Goal: Task Accomplishment & Management: Use online tool/utility

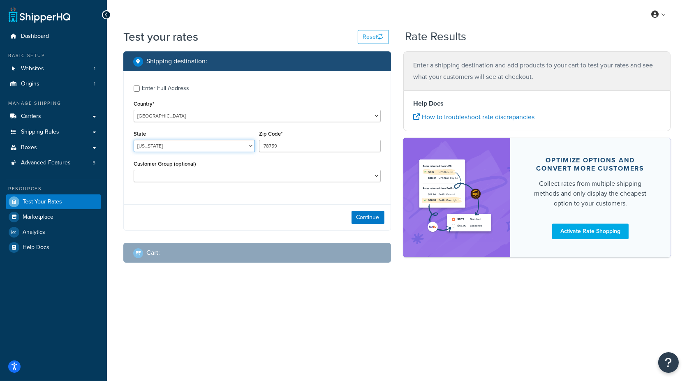
click at [178, 146] on select "Alabama Alaska American Samoa Arizona Arkansas Armed Forces Americas Armed Forc…" at bounding box center [194, 146] width 121 height 12
select select "AK"
click at [134, 140] on select "[US_STATE] [US_STATE] [US_STATE] [US_STATE] [US_STATE] Armed Forces Americas Ar…" at bounding box center [194, 146] width 121 height 12
click at [278, 144] on input "78759" at bounding box center [319, 146] width 121 height 12
drag, startPoint x: 297, startPoint y: 146, endPoint x: 241, endPoint y: 147, distance: 55.6
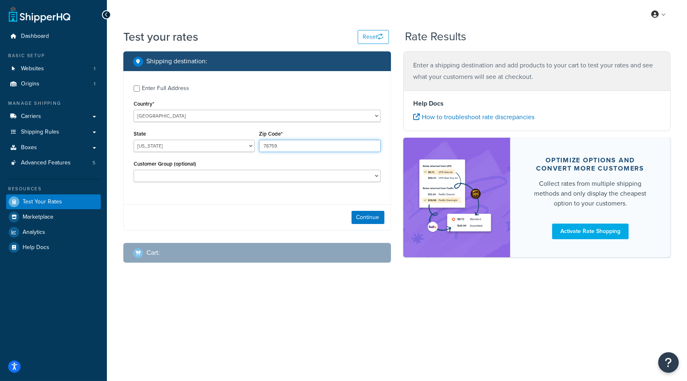
click at [241, 147] on div "State Alabama Alaska American Samoa Arizona Arkansas Armed Forces Americas Arme…" at bounding box center [257, 143] width 251 height 30
type input "96813"
click at [308, 217] on div "Continue" at bounding box center [257, 217] width 267 height 26
click at [361, 215] on button "Continue" at bounding box center [368, 217] width 33 height 13
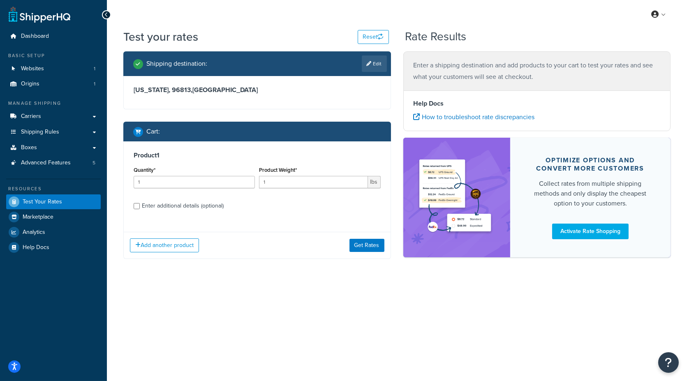
click at [190, 206] on div "Enter additional details (optional)" at bounding box center [183, 206] width 82 height 12
click at [140, 206] on input "Enter additional details (optional)" at bounding box center [137, 206] width 6 height 6
checkbox input "true"
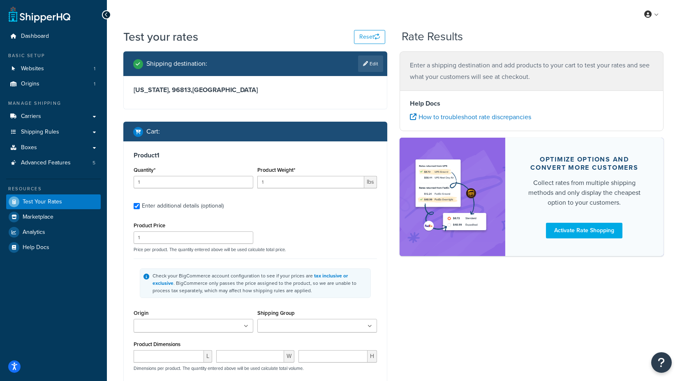
click at [215, 322] on ul at bounding box center [194, 326] width 120 height 14
click at [274, 327] on input "Shipping Group" at bounding box center [296, 326] width 73 height 9
type input "va"
drag, startPoint x: 360, startPoint y: 301, endPoint x: 376, endPoint y: 303, distance: 16.1
click at [360, 302] on div "Check your BigCommerce account configuration to see if your prices are tax incl…" at bounding box center [256, 283] width 244 height 49
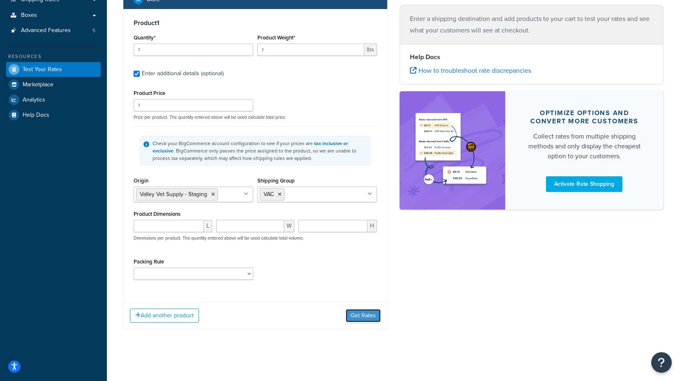
click at [370, 318] on button "Get Rates" at bounding box center [363, 315] width 35 height 13
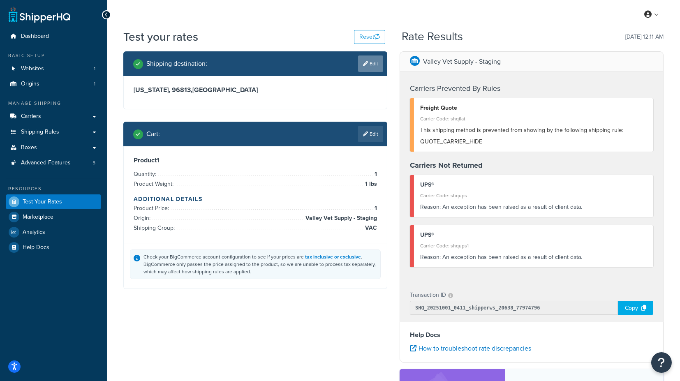
click at [369, 61] on link "Edit" at bounding box center [370, 64] width 25 height 16
select select "AK"
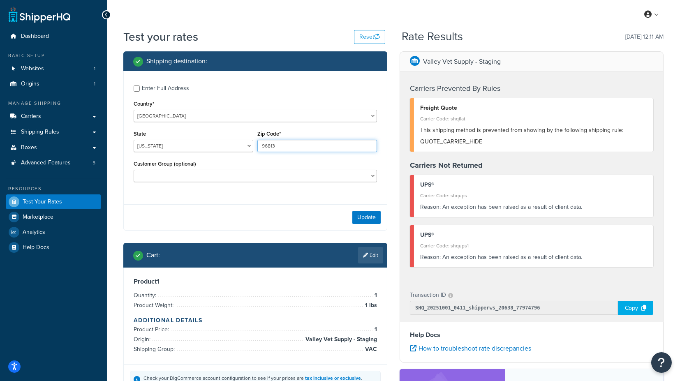
drag, startPoint x: 296, startPoint y: 145, endPoint x: 232, endPoint y: 146, distance: 64.2
click at [232, 146] on div "State Alabama Alaska American Samoa Arizona Arkansas Armed Forces Americas Arme…" at bounding box center [256, 143] width 248 height 30
paste input "95"
type input "99513"
click at [364, 217] on button "Update" at bounding box center [367, 217] width 28 height 13
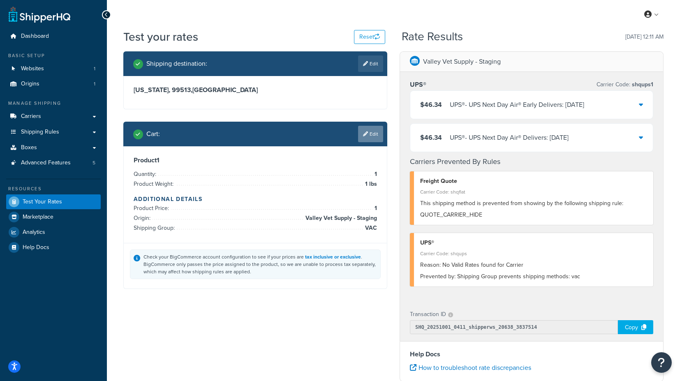
click at [369, 130] on link "Edit" at bounding box center [370, 134] width 25 height 16
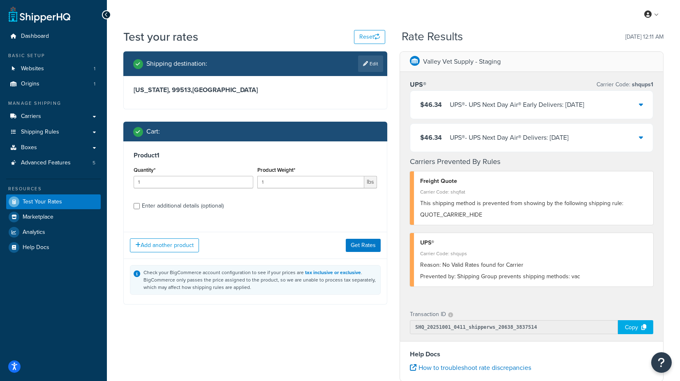
click at [202, 209] on div "Enter additional details (optional)" at bounding box center [183, 206] width 82 height 12
click at [140, 209] on input "Enter additional details (optional)" at bounding box center [137, 206] width 6 height 6
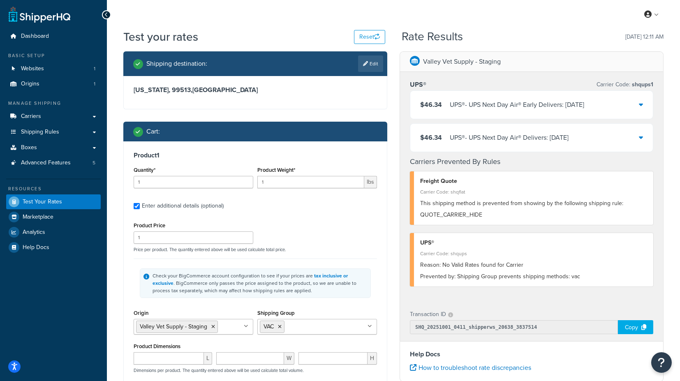
click at [201, 203] on div "Enter additional details (optional)" at bounding box center [183, 206] width 82 height 12
click at [140, 203] on input "Enter additional details (optional)" at bounding box center [137, 206] width 6 height 6
checkbox input "false"
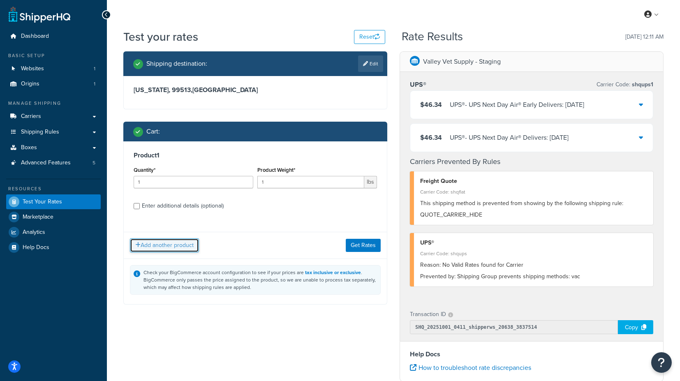
click at [176, 247] on button "Add another product" at bounding box center [164, 246] width 69 height 14
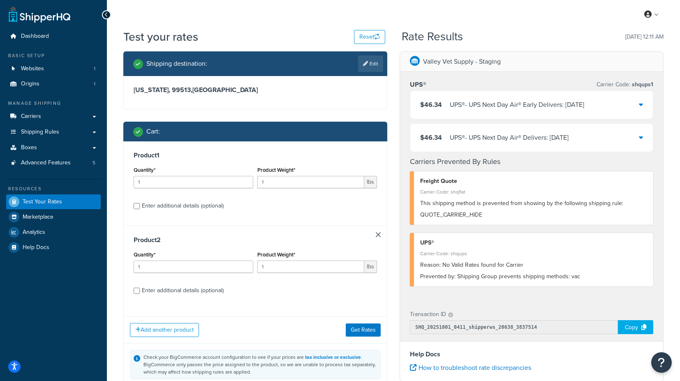
click at [178, 290] on div "Enter additional details (optional)" at bounding box center [183, 291] width 82 height 12
click at [140, 290] on input "Enter additional details (optional)" at bounding box center [137, 291] width 6 height 6
checkbox input "true"
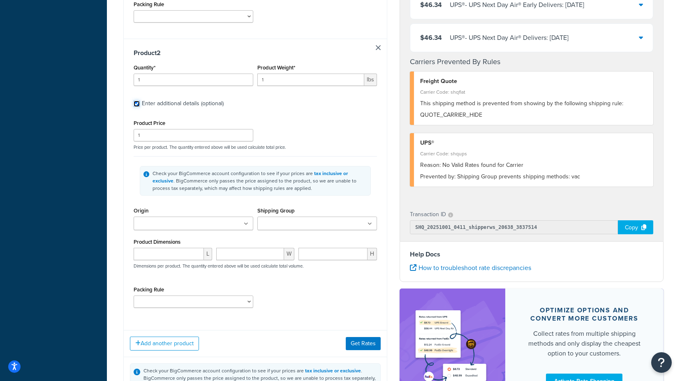
scroll to position [411, 0]
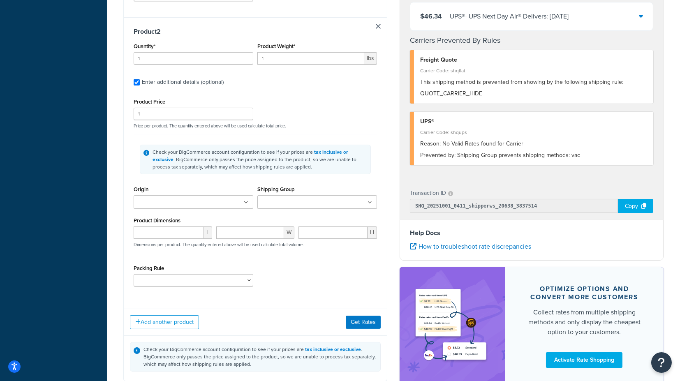
click at [172, 202] on input "Origin" at bounding box center [172, 202] width 73 height 9
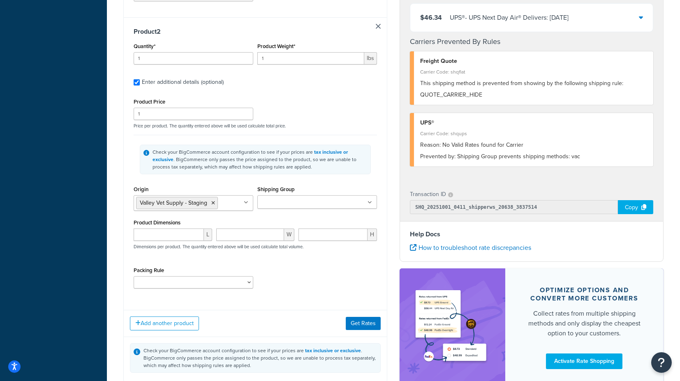
click at [275, 201] on input "Shipping Group" at bounding box center [296, 202] width 73 height 9
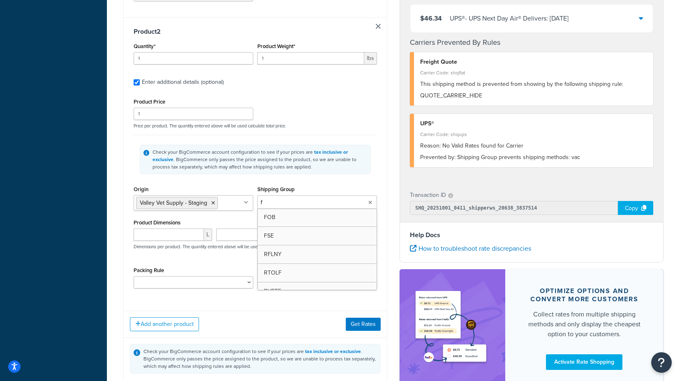
type input "fs"
click at [391, 187] on div "Shipping destination : Edit Alaska, 99513 , United States Cart : Product 1 Quan…" at bounding box center [255, 18] width 276 height 756
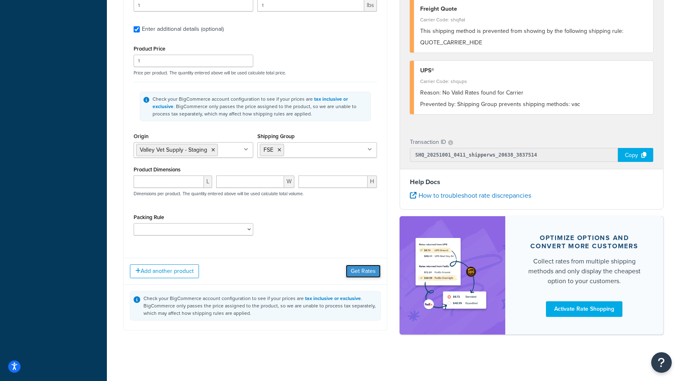
click at [371, 265] on button "Get Rates" at bounding box center [363, 271] width 35 height 13
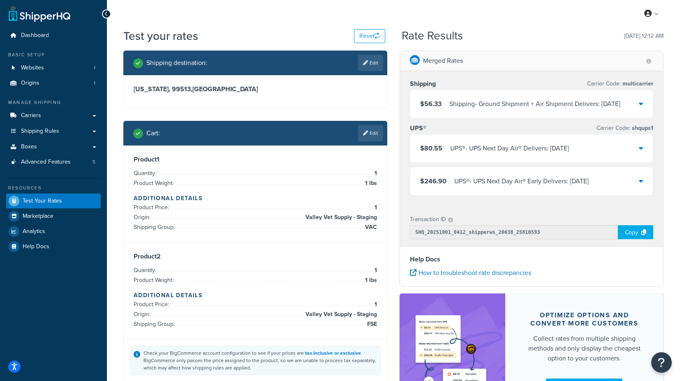
scroll to position [0, 0]
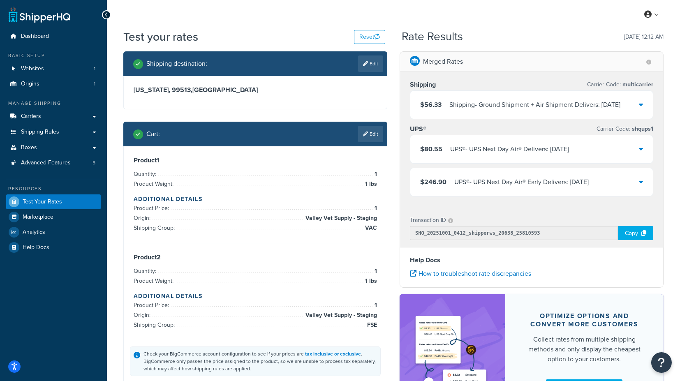
click at [161, 86] on h3 "Alaska, 99513 , United States" at bounding box center [256, 90] width 244 height 8
copy h3 "99513"
click at [397, 144] on div "Merged Rates Shipping Carrier Code: multicarrier $56.33 Shipping - Ground Shipm…" at bounding box center [532, 236] width 276 height 370
click at [395, 176] on div "Merged Rates Shipping Carrier Code: multicarrier $56.33 Shipping - Ground Shipm…" at bounding box center [532, 236] width 276 height 370
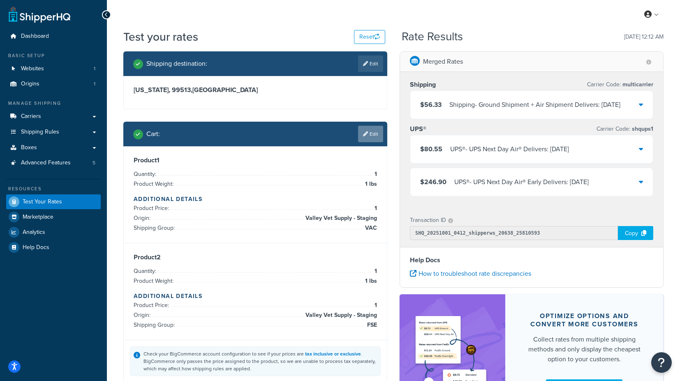
click at [375, 133] on link "Edit" at bounding box center [370, 134] width 25 height 16
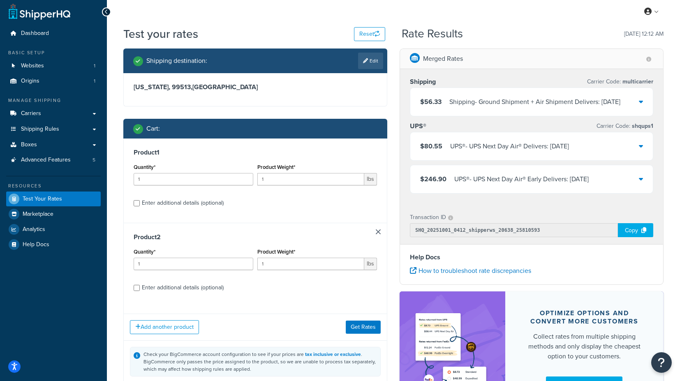
scroll to position [46, 0]
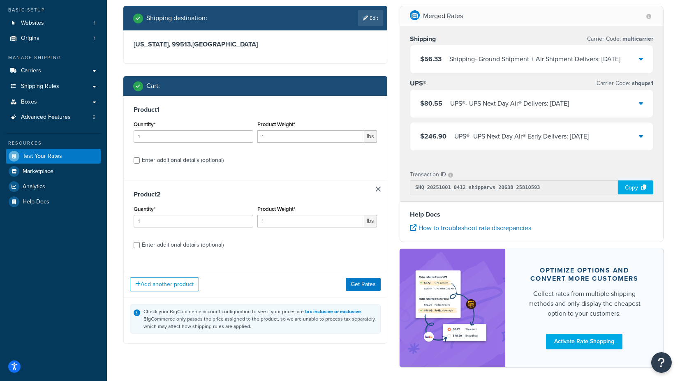
click at [377, 190] on link at bounding box center [378, 189] width 5 height 5
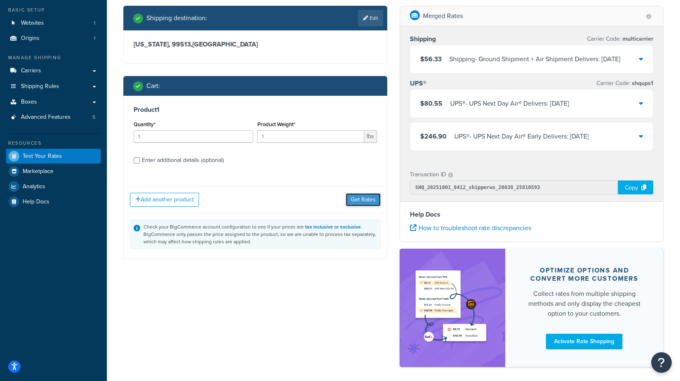
click at [368, 201] on button "Get Rates" at bounding box center [363, 199] width 35 height 13
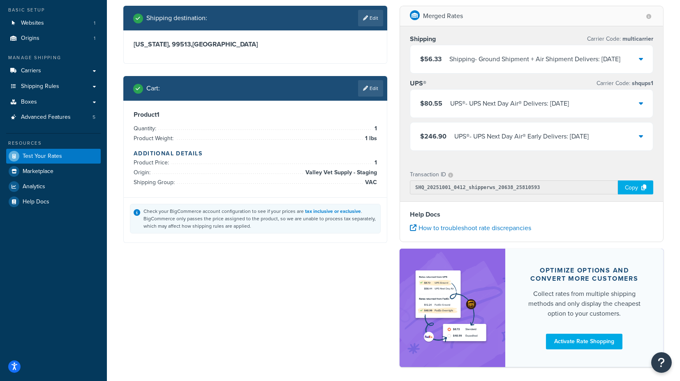
scroll to position [0, 0]
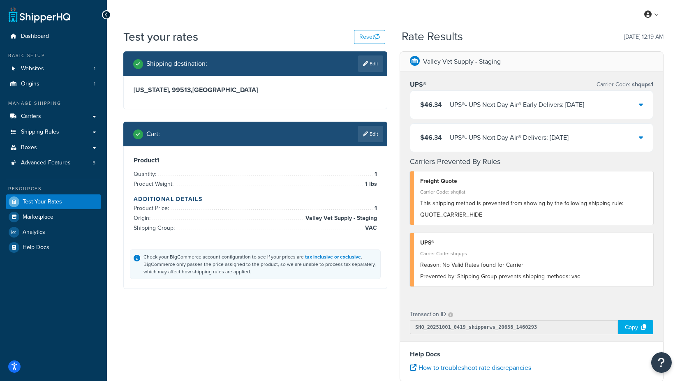
click at [671, 189] on div "Test your rates Reset Rate Results 10/01/2025, 12:19 AM Shipping destination : …" at bounding box center [393, 282] width 573 height 507
click at [375, 60] on link "Edit" at bounding box center [370, 64] width 25 height 16
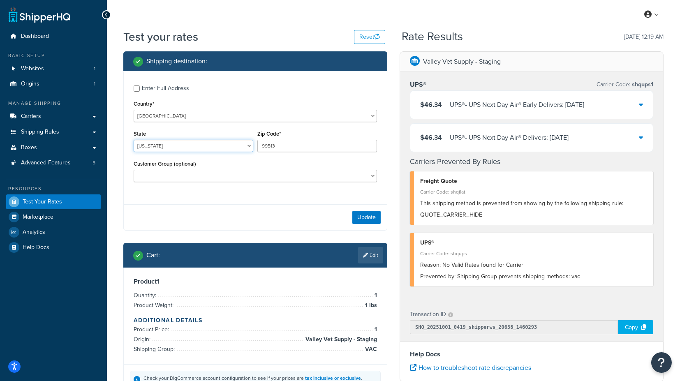
click at [193, 143] on select "[US_STATE] [US_STATE] [US_STATE] [US_STATE] [US_STATE] Armed Forces Americas Ar…" at bounding box center [194, 146] width 120 height 12
select select "[GEOGRAPHIC_DATA]"
click at [134, 140] on select "[US_STATE] [US_STATE] [US_STATE] [US_STATE] [US_STATE] Armed Forces Americas Ar…" at bounding box center [194, 146] width 120 height 12
drag, startPoint x: 289, startPoint y: 146, endPoint x: 232, endPoint y: 145, distance: 57.2
click at [232, 145] on div "State Alabama Alaska American Samoa Arizona Arkansas Armed Forces Americas Arme…" at bounding box center [256, 143] width 248 height 30
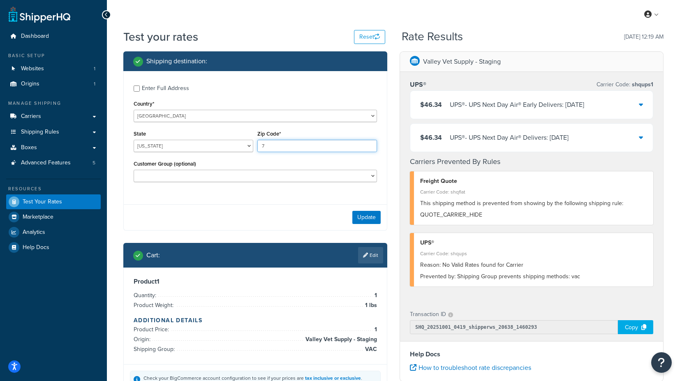
type input "73301"
click at [366, 219] on button "Update" at bounding box center [367, 217] width 28 height 13
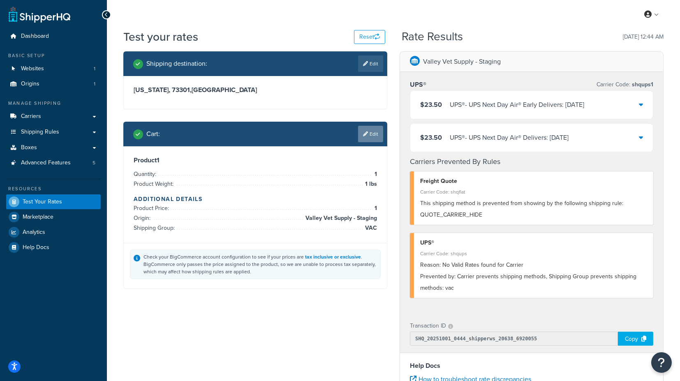
click at [376, 137] on link "Edit" at bounding box center [370, 134] width 25 height 16
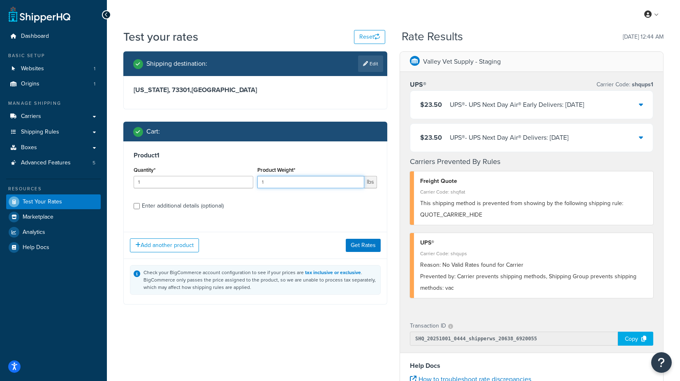
drag, startPoint x: 279, startPoint y: 182, endPoint x: 236, endPoint y: 181, distance: 43.2
click at [237, 181] on div "Quantity* 1 Product Weight* 1 lbs" at bounding box center [256, 180] width 248 height 30
type input "251"
click at [166, 202] on div "Enter additional details (optional)" at bounding box center [183, 206] width 82 height 12
click at [140, 203] on input "Enter additional details (optional)" at bounding box center [137, 206] width 6 height 6
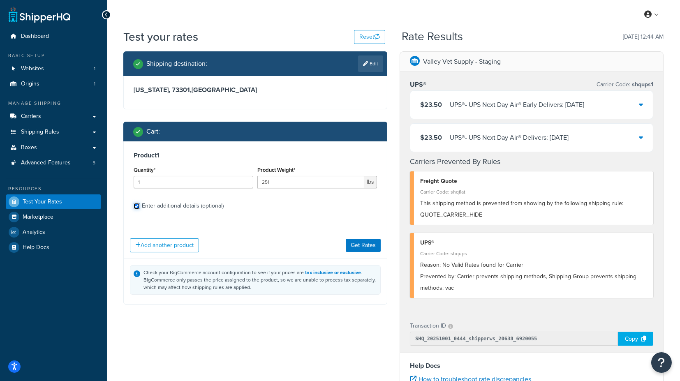
checkbox input "true"
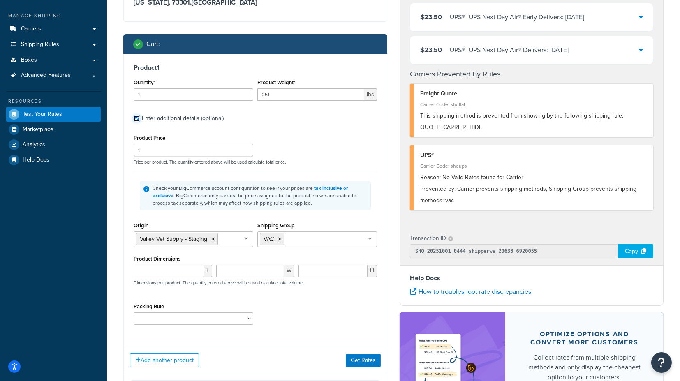
scroll to position [91, 0]
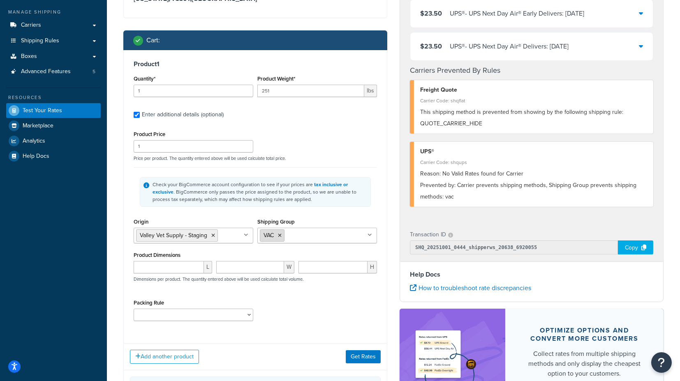
click at [282, 235] on icon at bounding box center [280, 235] width 4 height 5
click at [282, 235] on input "Shipping Group" at bounding box center [296, 235] width 73 height 9
type input "fs"
click at [120, 224] on div "Shipping destination : Edit Texas, 73301 , United States Cart : Product 1 Quant…" at bounding box center [255, 194] width 276 height 469
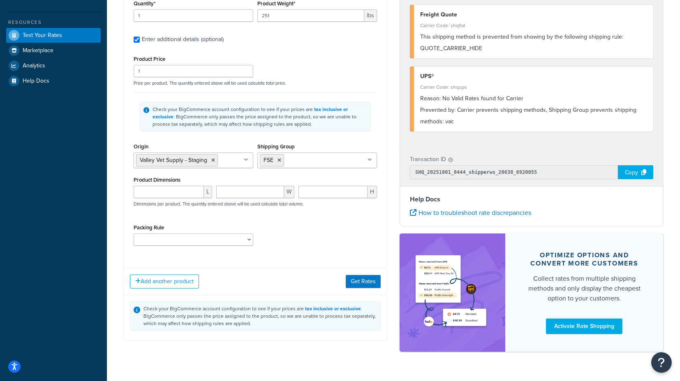
scroll to position [186, 0]
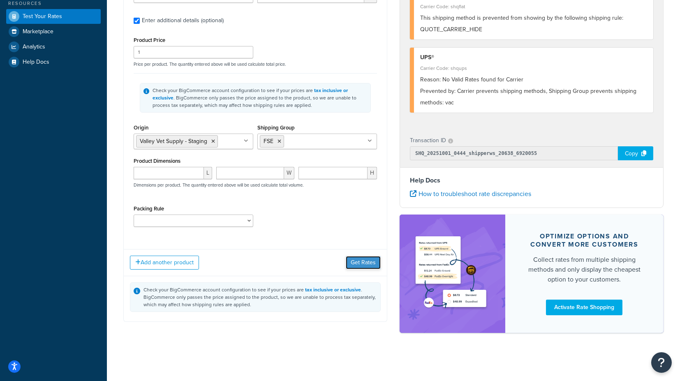
click at [357, 260] on button "Get Rates" at bounding box center [363, 262] width 35 height 13
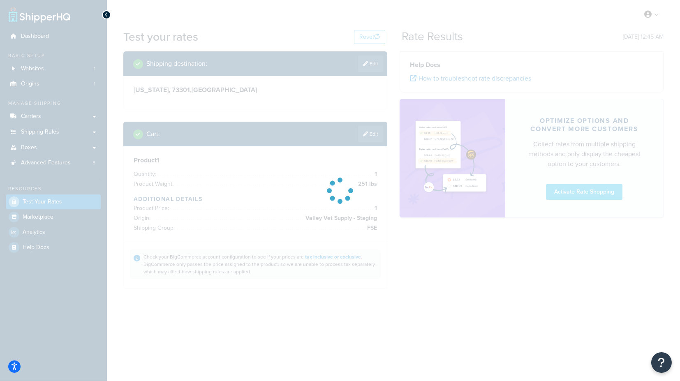
scroll to position [0, 0]
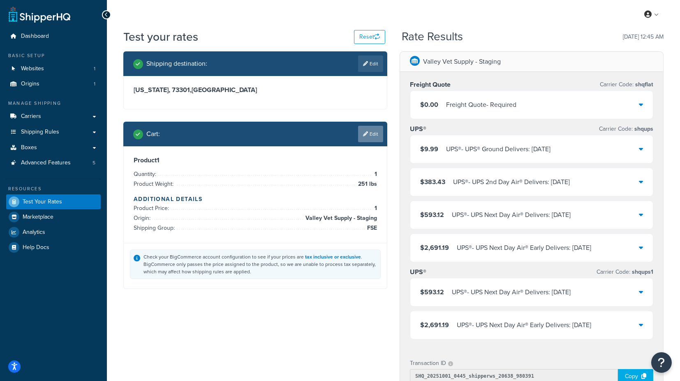
click at [375, 134] on link "Edit" at bounding box center [370, 134] width 25 height 16
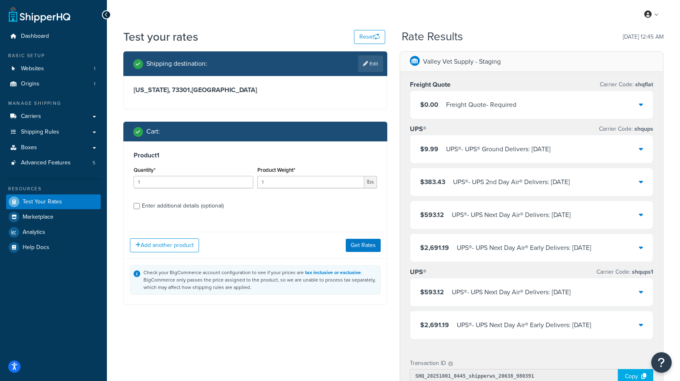
click at [170, 202] on div "Enter additional details (optional)" at bounding box center [183, 206] width 82 height 12
click at [140, 203] on input "Enter additional details (optional)" at bounding box center [137, 206] width 6 height 6
checkbox input "true"
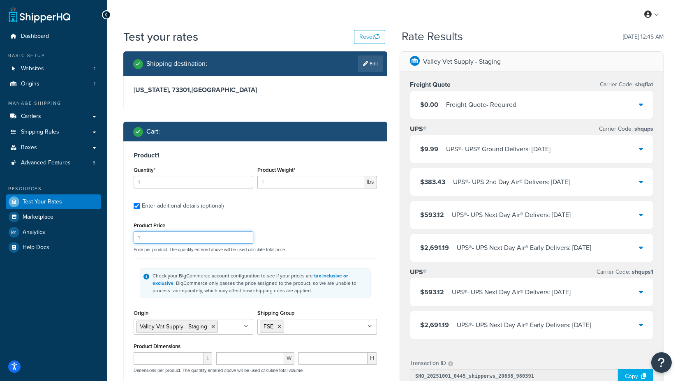
click at [155, 239] on input "1" at bounding box center [194, 238] width 120 height 12
drag, startPoint x: 156, startPoint y: 238, endPoint x: 123, endPoint y: 237, distance: 32.1
click at [124, 237] on div "Product 1 Quantity* 1 Product Weight* 1 lbs Enter additional details (optional)…" at bounding box center [255, 285] width 263 height 287
type input "300"
click at [118, 236] on div "Shipping destination : Edit Texas, 73301 , United States Cart : Product 1 Quant…" at bounding box center [255, 285] width 276 height 469
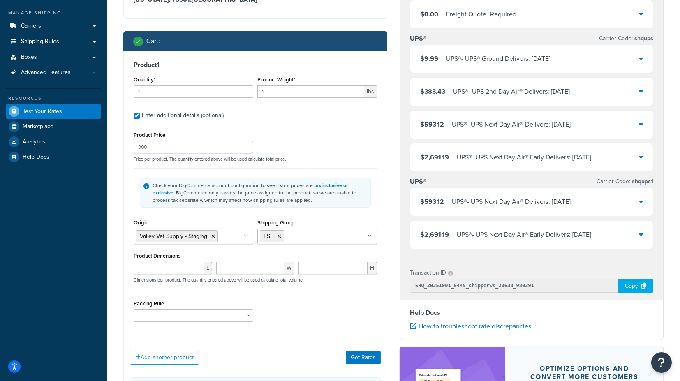
scroll to position [91, 0]
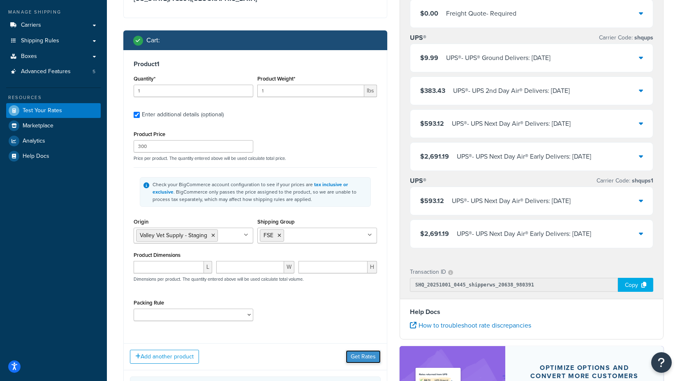
click at [365, 356] on button "Get Rates" at bounding box center [363, 357] width 35 height 13
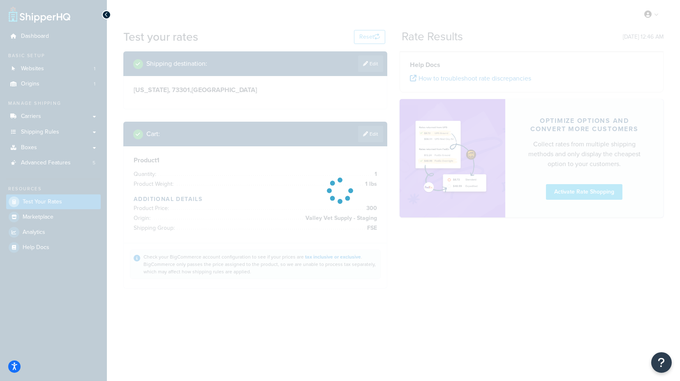
scroll to position [0, 0]
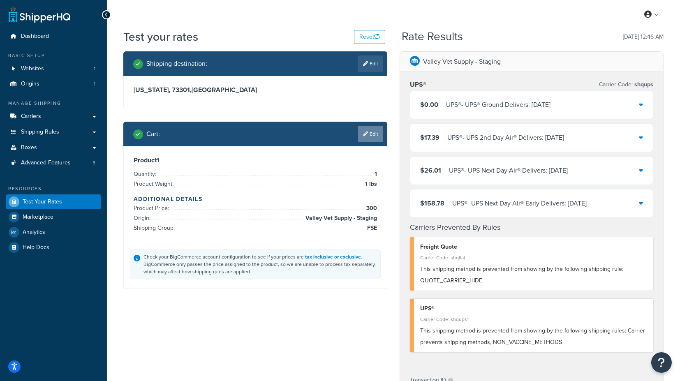
click at [372, 132] on link "Edit" at bounding box center [370, 134] width 25 height 16
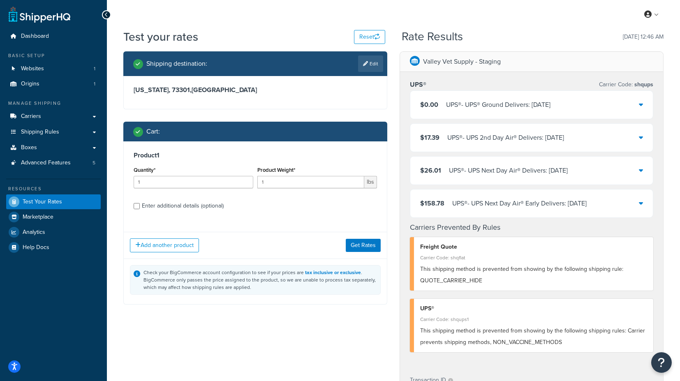
click at [161, 205] on div "Enter additional details (optional)" at bounding box center [183, 206] width 82 height 12
click at [140, 205] on input "Enter additional details (optional)" at bounding box center [137, 206] width 6 height 6
checkbox input "true"
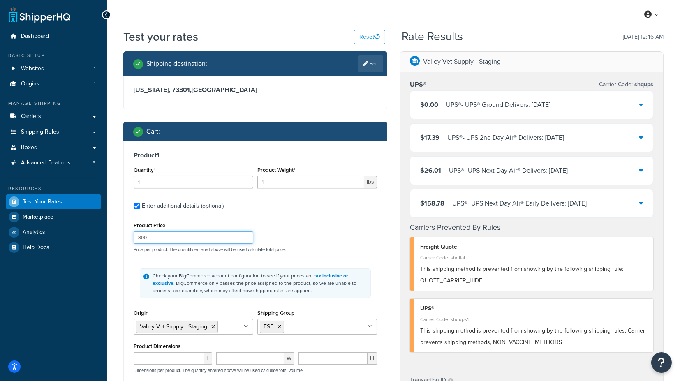
drag, startPoint x: 155, startPoint y: 239, endPoint x: 128, endPoint y: 238, distance: 26.8
click at [129, 238] on div "Product 1 Quantity* 1 Product Weight* 1 lbs Enter additional details (optional)…" at bounding box center [255, 285] width 263 height 287
type input "75"
click at [122, 237] on div "Shipping destination : Edit [US_STATE], 73301 , [GEOGRAPHIC_DATA] Cart : Produc…" at bounding box center [255, 285] width 276 height 469
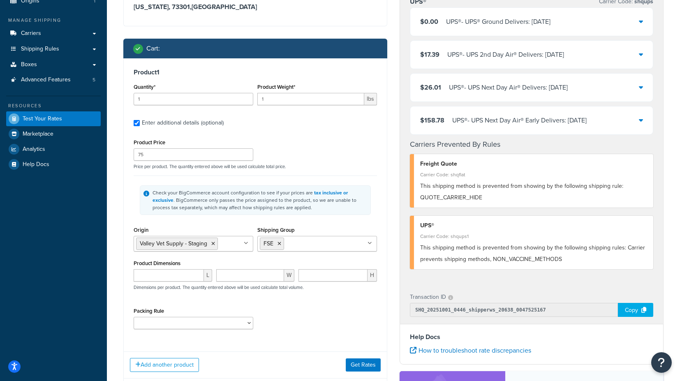
scroll to position [91, 0]
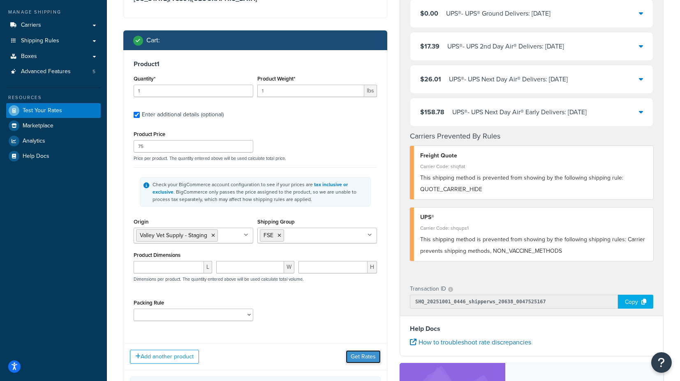
click at [361, 354] on button "Get Rates" at bounding box center [363, 357] width 35 height 13
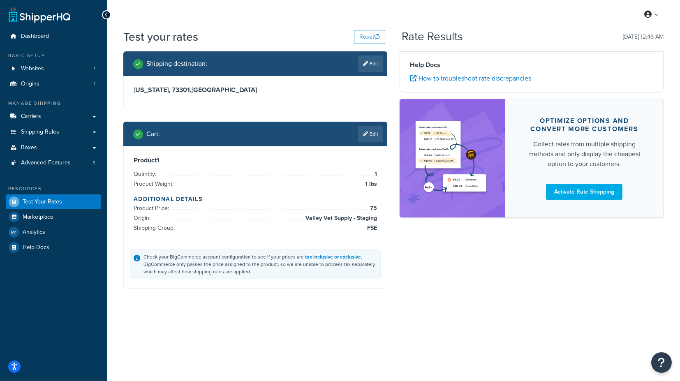
scroll to position [0, 0]
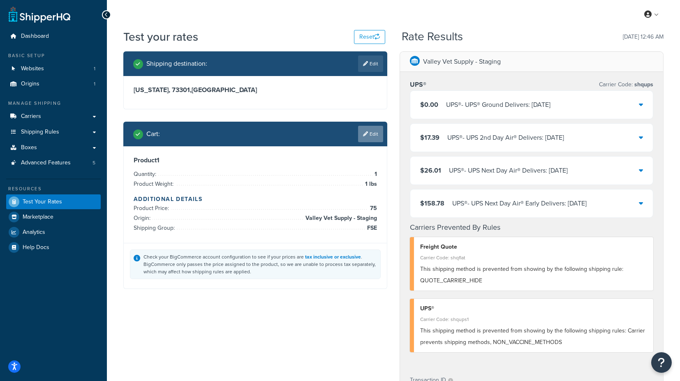
click at [372, 132] on link "Edit" at bounding box center [370, 134] width 25 height 16
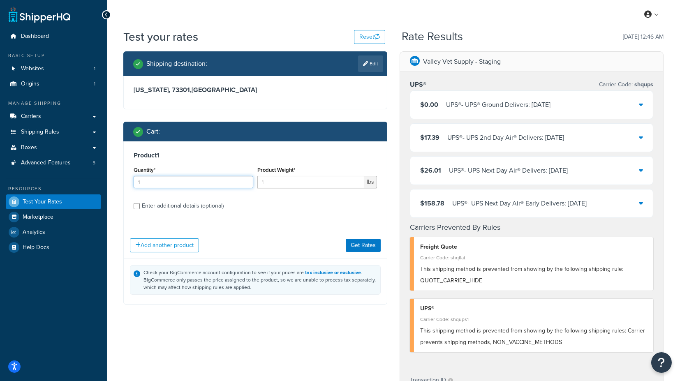
drag, startPoint x: 157, startPoint y: 183, endPoint x: 122, endPoint y: 182, distance: 35.4
click at [122, 182] on div "Shipping destination : Edit [US_STATE], 73301 , [GEOGRAPHIC_DATA] Cart : Produc…" at bounding box center [255, 184] width 276 height 266
type input "2"
drag, startPoint x: 285, startPoint y: 181, endPoint x: 244, endPoint y: 188, distance: 42.1
click at [248, 181] on div "Quantity* 2 Product Weight* 1 lbs" at bounding box center [256, 180] width 248 height 30
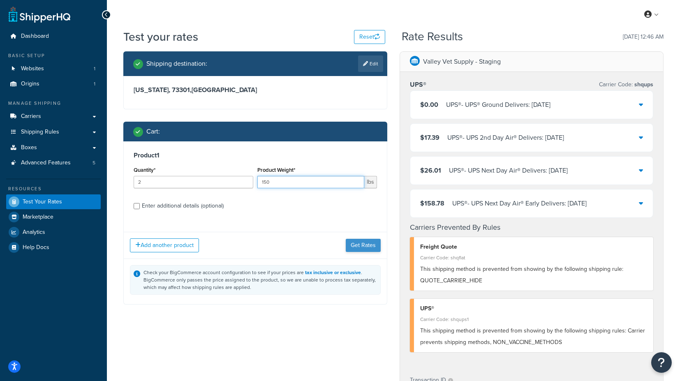
type input "150"
click at [375, 244] on button "Get Rates" at bounding box center [363, 245] width 35 height 13
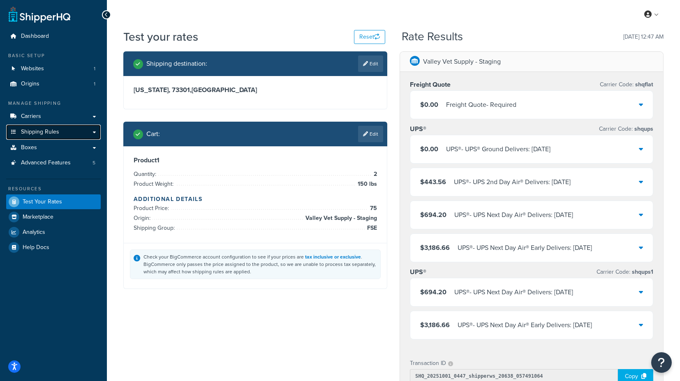
click at [67, 132] on link "Shipping Rules" at bounding box center [53, 132] width 95 height 15
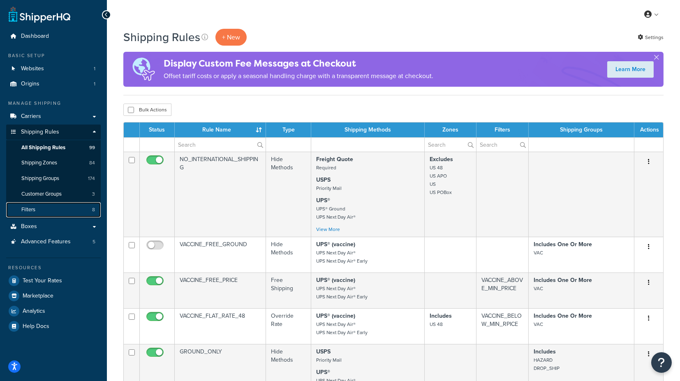
click at [46, 207] on link "Filters 8" at bounding box center [53, 209] width 95 height 15
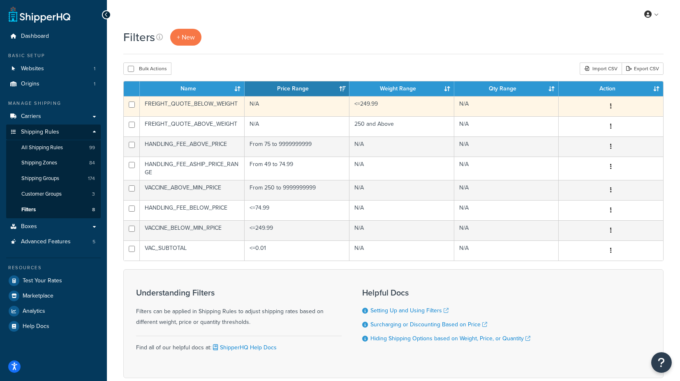
click at [189, 104] on td "FREIGHT_QUOTE_BELOW_WEIGHT" at bounding box center [192, 106] width 105 height 20
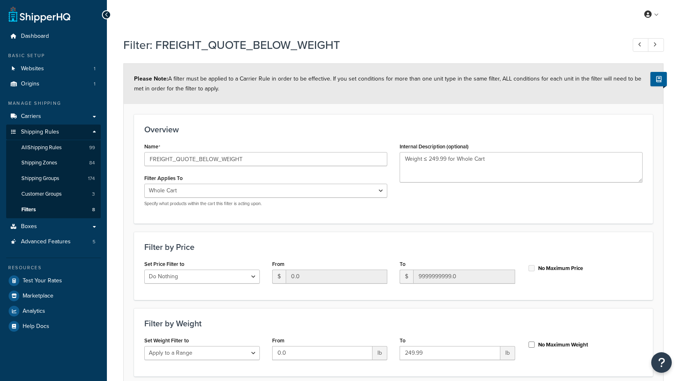
select select "range"
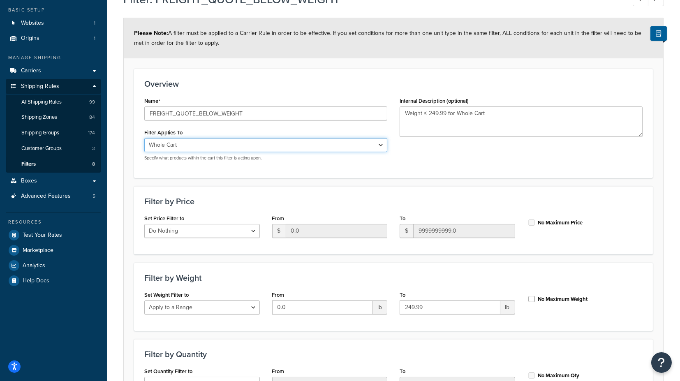
click at [363, 150] on select "Whole Cart Everything in Shipping Group Everything at Origin Each Item within S…" at bounding box center [265, 145] width 243 height 14
select select "SHIPPING_GROUP"
click at [144, 138] on select "Whole Cart Everything in Shipping Group Everything at Origin Each Item within S…" at bounding box center [265, 145] width 243 height 14
select select "298410"
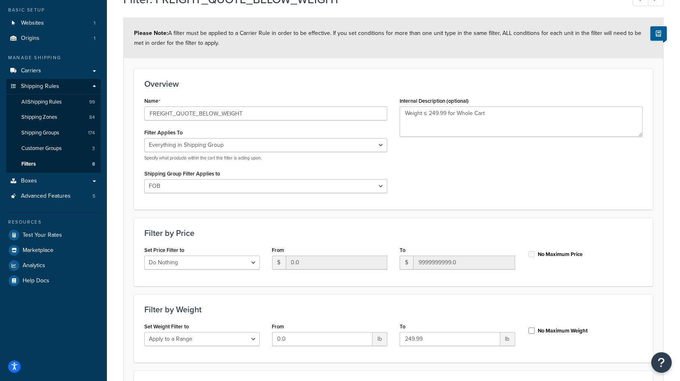
click at [476, 182] on div "Name FREIGHT_QUOTE_BELOW_WEIGHT Filter Applies To Whole Cart Everything in Ship…" at bounding box center [393, 147] width 511 height 104
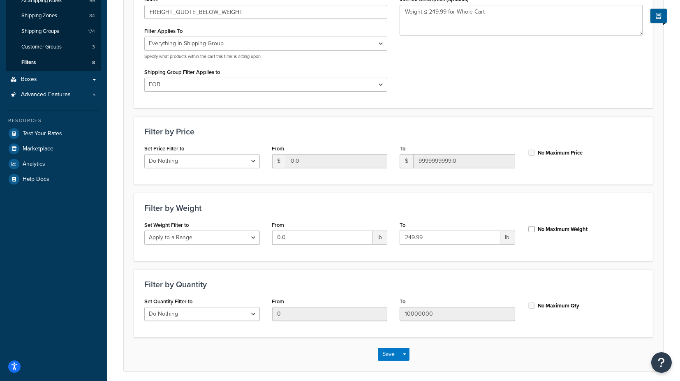
scroll to position [178, 0]
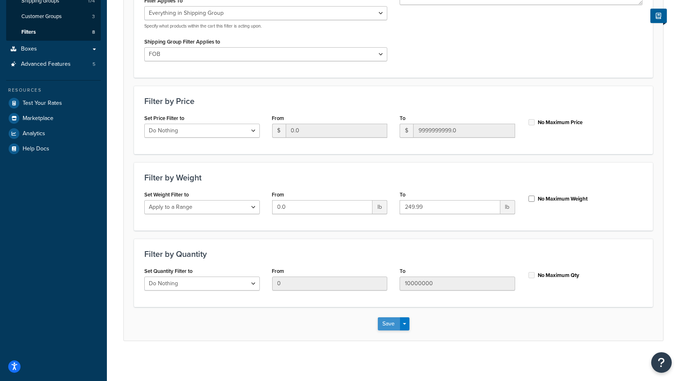
click at [384, 326] on button "Save" at bounding box center [389, 324] width 22 height 13
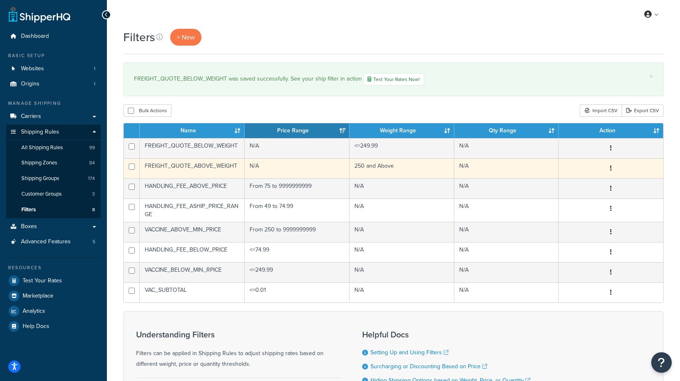
click at [181, 165] on td "FREIGHT_QUOTE_ABOVE_WEIGHT" at bounding box center [192, 168] width 105 height 20
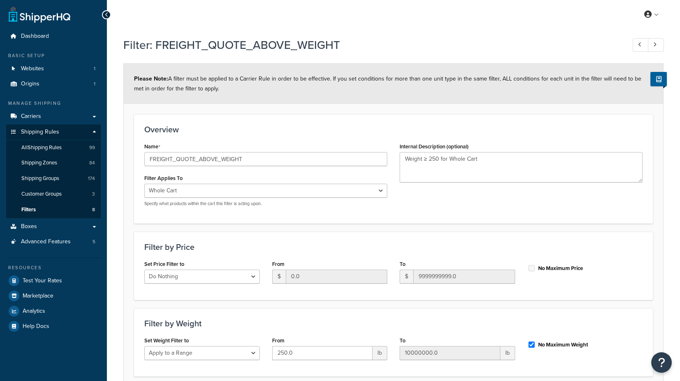
select select "range"
click at [220, 193] on select "Whole Cart Everything in Shipping Group Everything at Origin Each Item within S…" at bounding box center [265, 191] width 243 height 14
select select "SHIPPING_GROUP"
click at [144, 184] on select "Whole Cart Everything in Shipping Group Everything at Origin Each Item within S…" at bounding box center [265, 191] width 243 height 14
select select "298410"
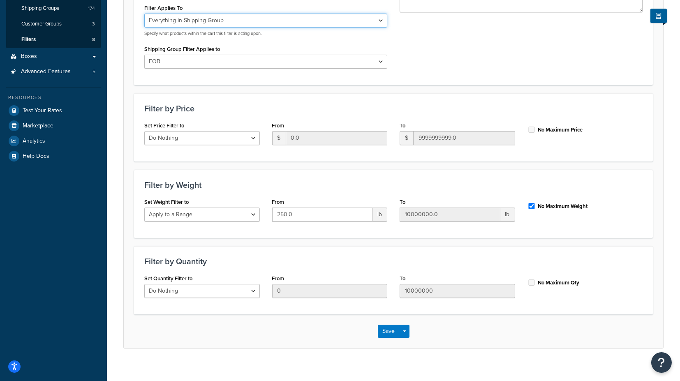
scroll to position [178, 0]
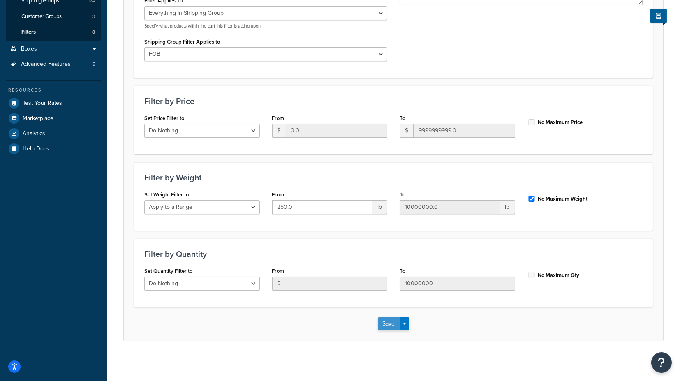
click at [383, 326] on button "Save" at bounding box center [389, 324] width 22 height 13
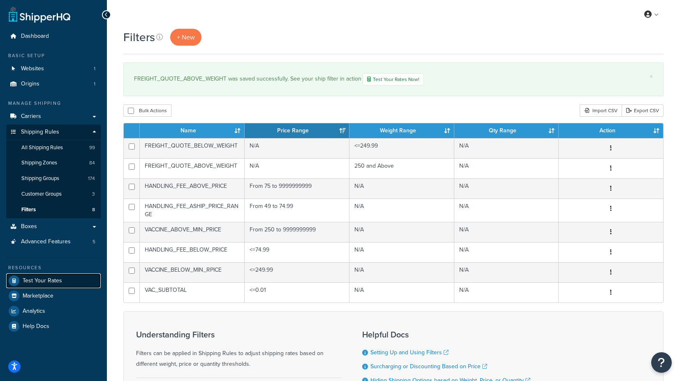
click at [47, 279] on span "Test Your Rates" at bounding box center [42, 281] width 39 height 7
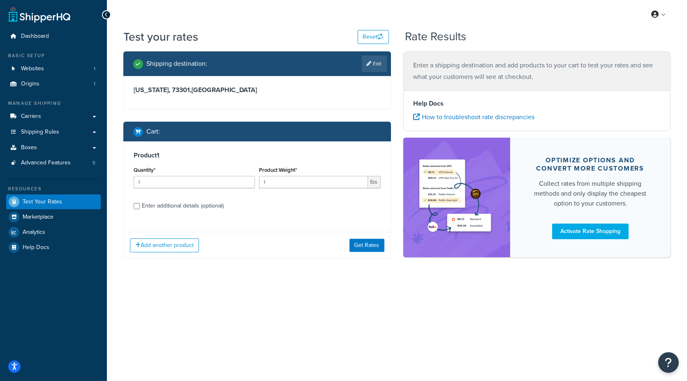
click at [186, 205] on div "Enter additional details (optional)" at bounding box center [183, 206] width 82 height 12
click at [140, 205] on input "Enter additional details (optional)" at bounding box center [137, 206] width 6 height 6
checkbox input "true"
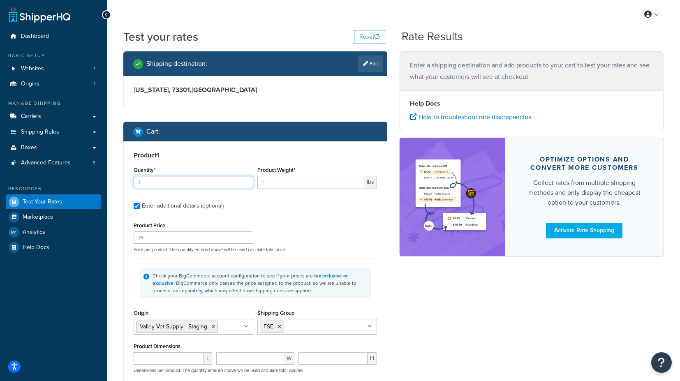
drag, startPoint x: 157, startPoint y: 180, endPoint x: 120, endPoint y: 178, distance: 37.1
click at [120, 178] on div "Shipping destination : Edit [US_STATE], 73301 , [GEOGRAPHIC_DATA] Cart : Produc…" at bounding box center [255, 262] width 276 height 423
type input "2"
click at [293, 182] on input "1" at bounding box center [311, 182] width 107 height 12
type input "150"
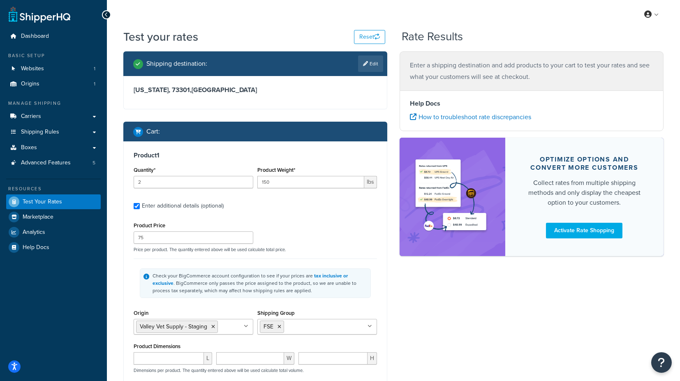
click at [121, 241] on div "Shipping destination : Edit [US_STATE], 73301 , [GEOGRAPHIC_DATA] Cart : Produc…" at bounding box center [255, 262] width 276 height 423
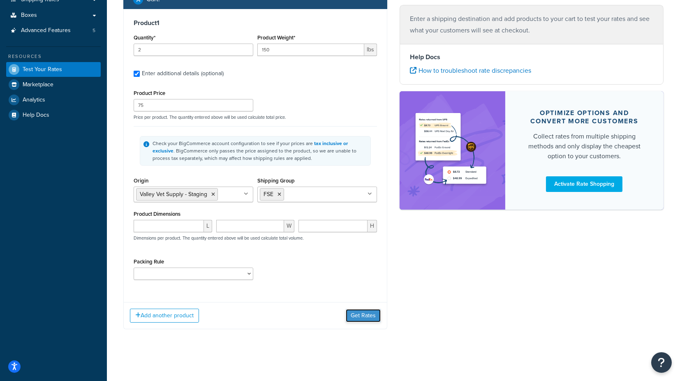
click at [368, 315] on button "Get Rates" at bounding box center [363, 315] width 35 height 13
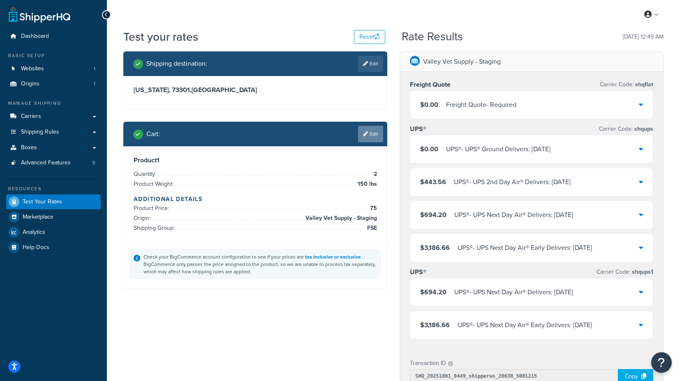
click at [368, 135] on link "Edit" at bounding box center [370, 134] width 25 height 16
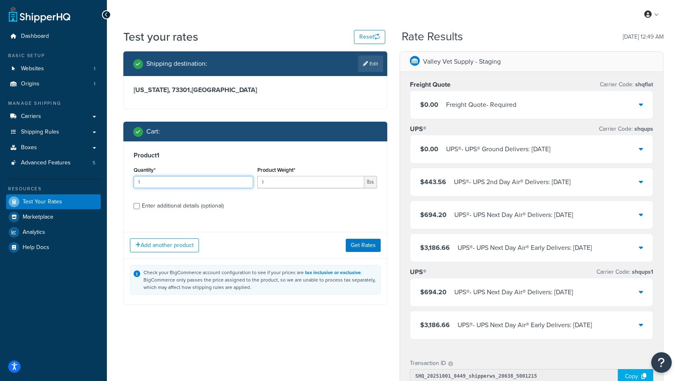
drag, startPoint x: 188, startPoint y: 186, endPoint x: 102, endPoint y: 181, distance: 85.7
click at [102, 181] on div "Dashboard Basic Setup Websites 1 Origins 1 Manage Shipping Carriers Carriers Al…" at bounding box center [340, 303] width 680 height 606
type input "2"
click at [278, 181] on input "1" at bounding box center [311, 182] width 107 height 12
type input "151"
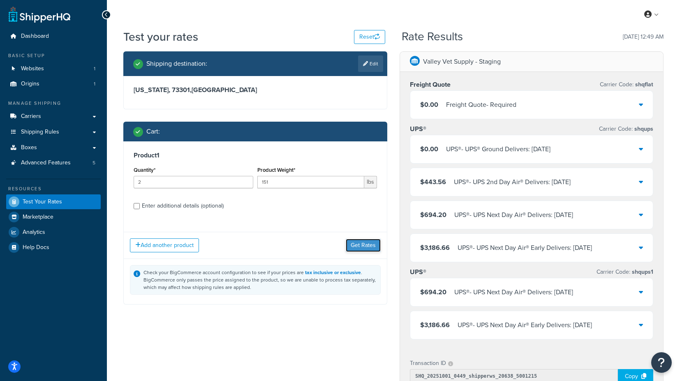
click at [361, 247] on button "Get Rates" at bounding box center [363, 245] width 35 height 13
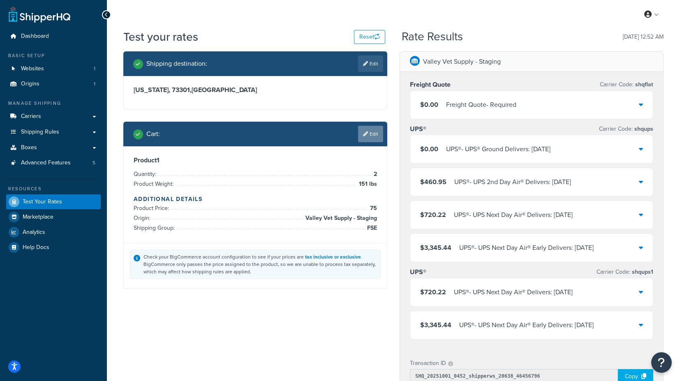
click at [373, 135] on link "Edit" at bounding box center [370, 134] width 25 height 16
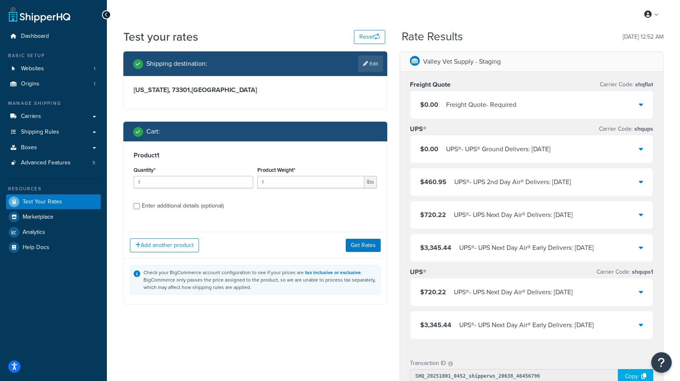
click at [197, 207] on div "Enter additional details (optional)" at bounding box center [183, 206] width 82 height 12
click at [140, 207] on input "Enter additional details (optional)" at bounding box center [137, 206] width 6 height 6
checkbox input "true"
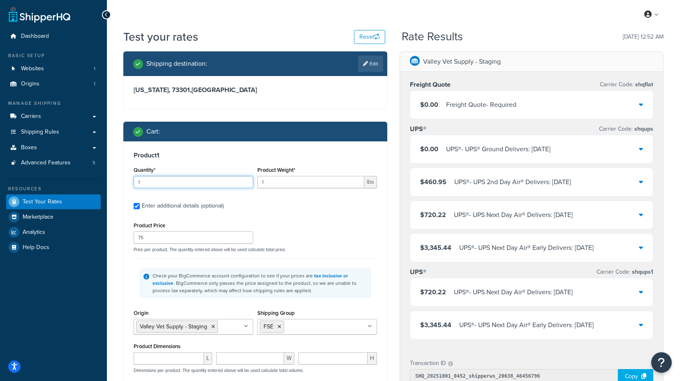
click at [170, 184] on input "1" at bounding box center [194, 182] width 120 height 12
drag, startPoint x: 170, startPoint y: 184, endPoint x: 116, endPoint y: 185, distance: 54.3
click at [116, 185] on div "Test your rates Reset Rate Results [DATE] 12:52 AM Shipping destination : Edit …" at bounding box center [393, 307] width 573 height 556
type input "2"
click at [270, 184] on input "1" at bounding box center [311, 182] width 107 height 12
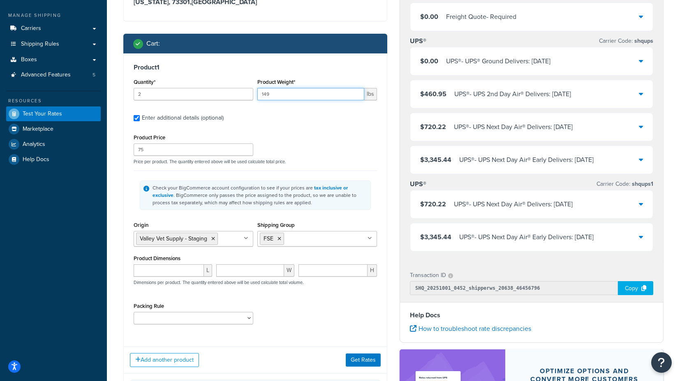
scroll to position [137, 0]
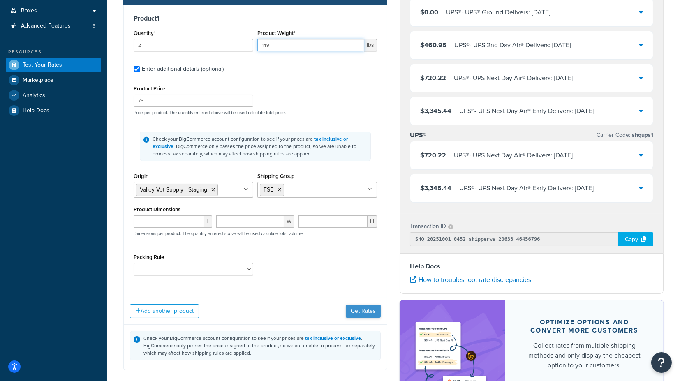
type input "149"
click at [365, 309] on button "Get Rates" at bounding box center [363, 311] width 35 height 13
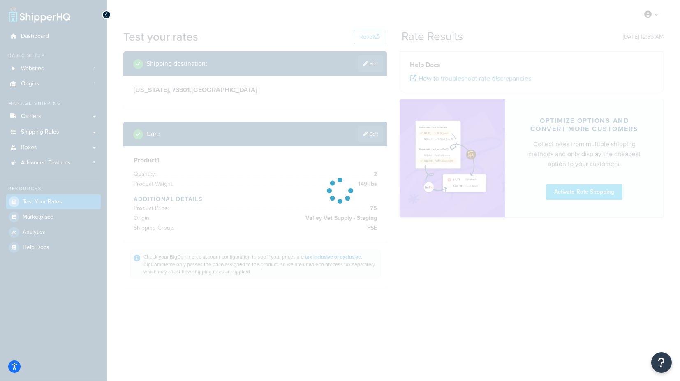
scroll to position [0, 0]
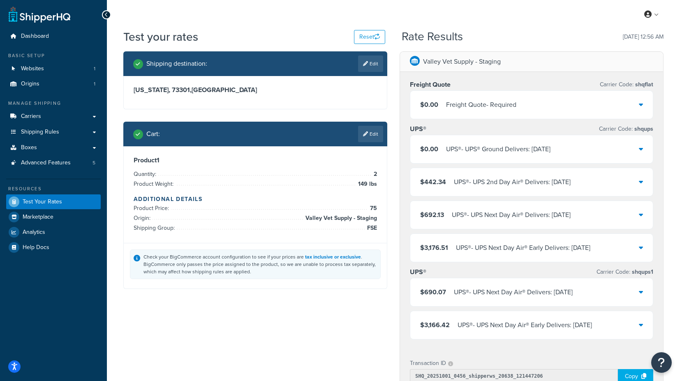
click at [643, 103] on icon at bounding box center [641, 104] width 4 height 7
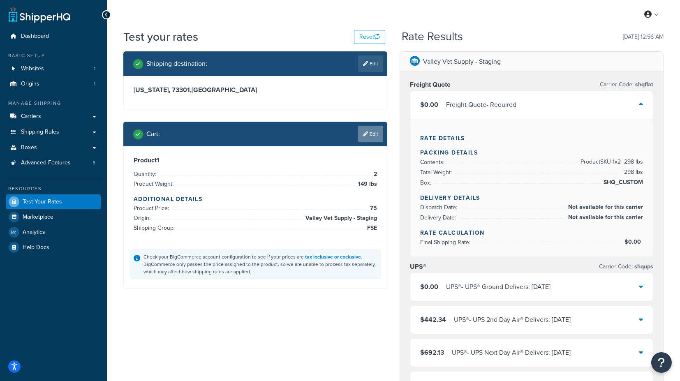
click at [369, 137] on link "Edit" at bounding box center [370, 134] width 25 height 16
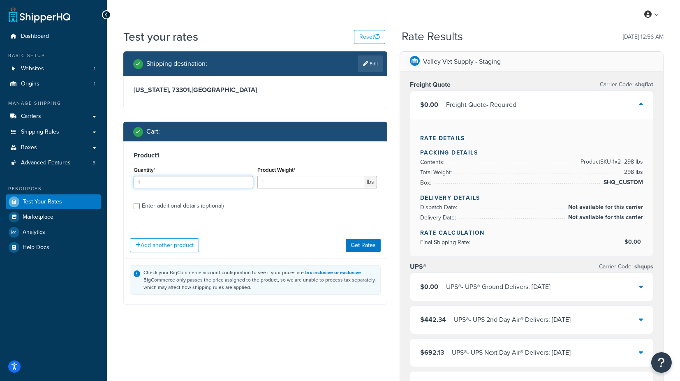
drag, startPoint x: 171, startPoint y: 184, endPoint x: 128, endPoint y: 186, distance: 42.8
click at [128, 186] on div "Product 1 Quantity* 1 Product Weight* 1 lbs Enter additional details (optional)" at bounding box center [255, 184] width 263 height 84
type input "2"
click at [277, 183] on input "1" at bounding box center [311, 182] width 107 height 12
type input "152"
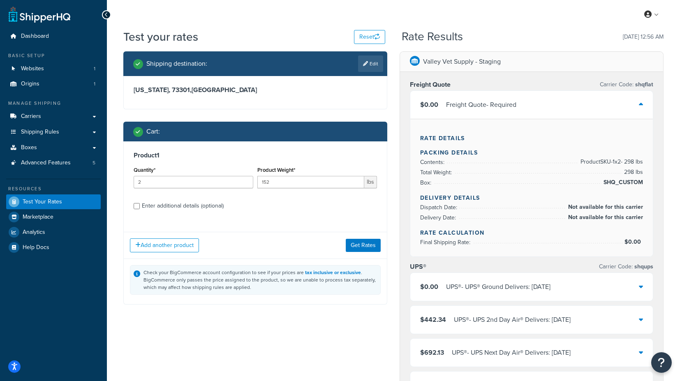
click at [206, 206] on div "Enter additional details (optional)" at bounding box center [183, 206] width 82 height 12
click at [140, 206] on input "Enter additional details (optional)" at bounding box center [137, 206] width 6 height 6
checkbox input "true"
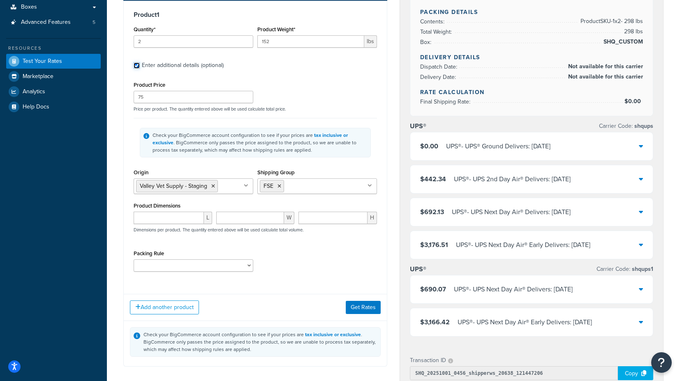
scroll to position [183, 0]
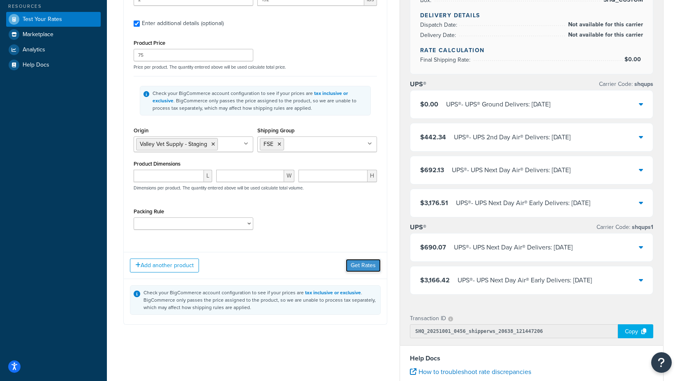
click at [363, 263] on button "Get Rates" at bounding box center [363, 265] width 35 height 13
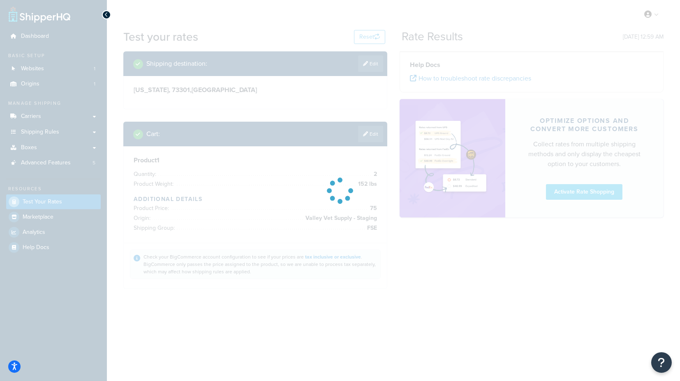
scroll to position [0, 0]
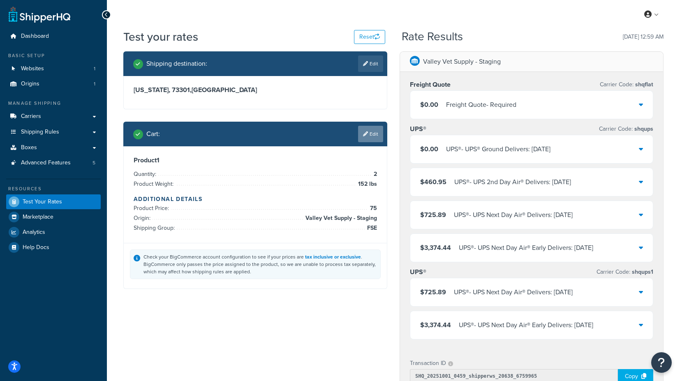
click at [375, 135] on link "Edit" at bounding box center [370, 134] width 25 height 16
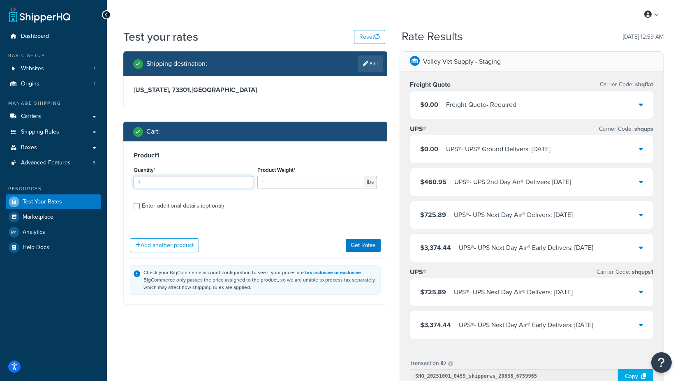
drag, startPoint x: 161, startPoint y: 185, endPoint x: 123, endPoint y: 185, distance: 37.8
click at [124, 185] on div "Product 1 Quantity* 1 Product Weight* 1 lbs Enter additional details (optional)" at bounding box center [255, 184] width 263 height 84
type input "2"
click at [291, 184] on input "1" at bounding box center [311, 182] width 107 height 12
type input "153"
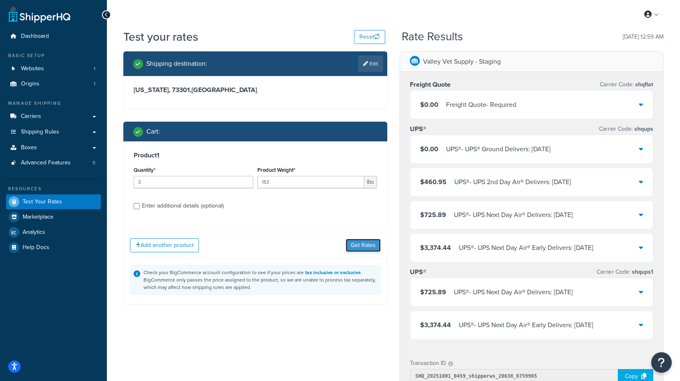
click at [367, 245] on button "Get Rates" at bounding box center [363, 245] width 35 height 13
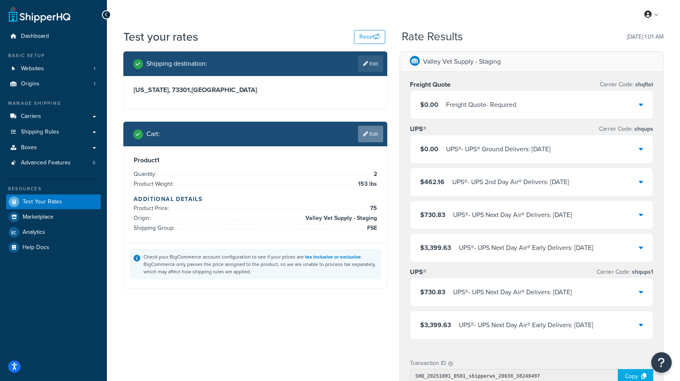
click at [371, 132] on link "Edit" at bounding box center [370, 134] width 25 height 16
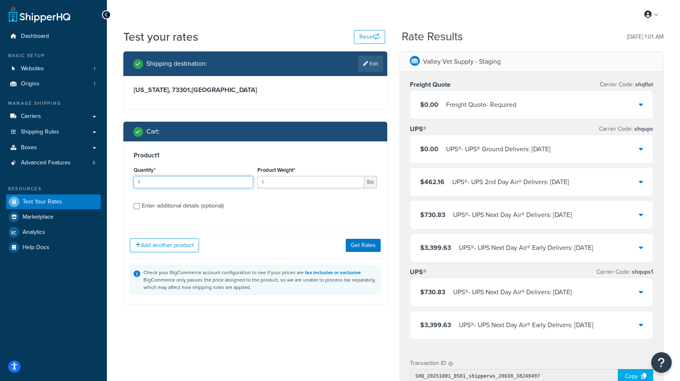
drag, startPoint x: 147, startPoint y: 184, endPoint x: 118, endPoint y: 185, distance: 29.2
click at [120, 184] on div "Shipping destination : Edit [US_STATE], 73301 , [GEOGRAPHIC_DATA] Cart : Produc…" at bounding box center [255, 184] width 276 height 266
type input "3"
click at [277, 183] on input "1" at bounding box center [311, 182] width 107 height 12
type input "102"
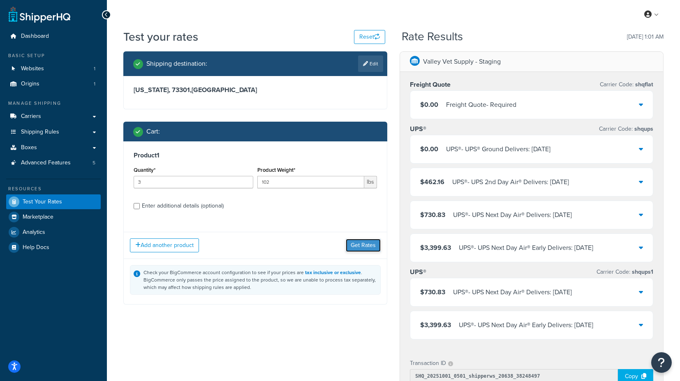
click at [360, 241] on button "Get Rates" at bounding box center [363, 245] width 35 height 13
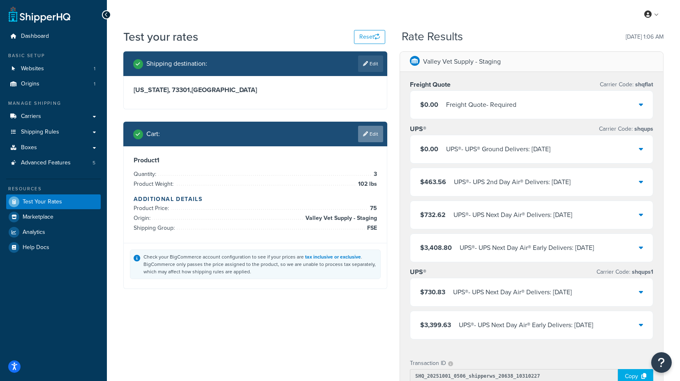
click at [378, 132] on link "Edit" at bounding box center [370, 134] width 25 height 16
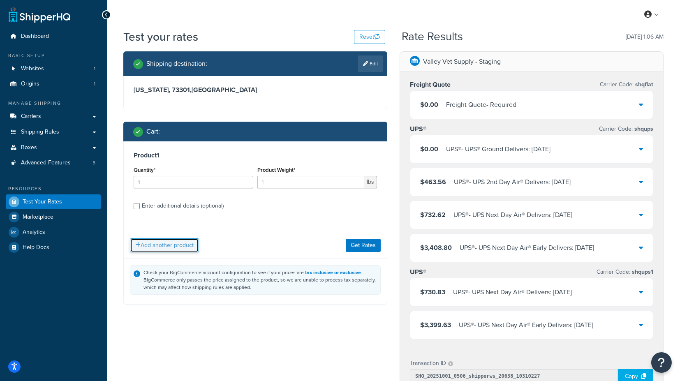
click at [163, 246] on button "Add another product" at bounding box center [164, 246] width 69 height 14
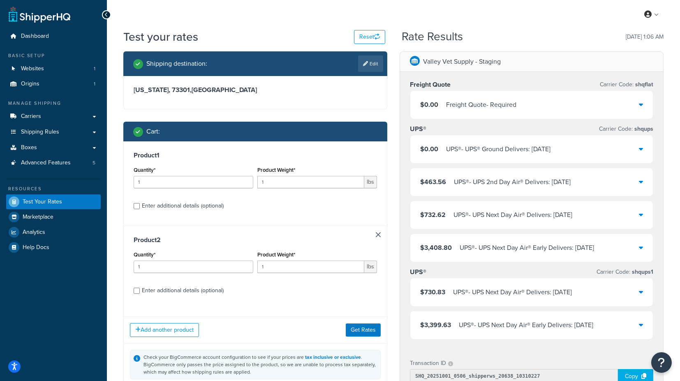
click at [154, 287] on div "Enter additional details (optional)" at bounding box center [183, 291] width 82 height 12
click at [140, 288] on input "Enter additional details (optional)" at bounding box center [137, 291] width 6 height 6
checkbox input "true"
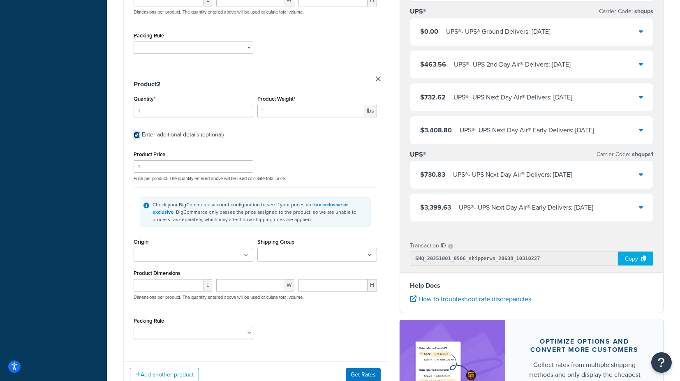
scroll to position [365, 0]
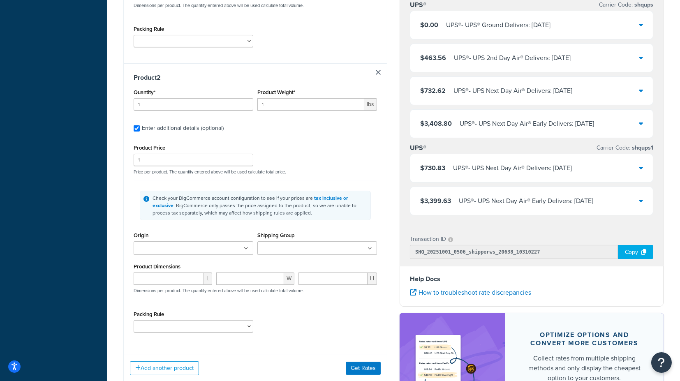
click at [193, 252] on ul at bounding box center [194, 248] width 120 height 14
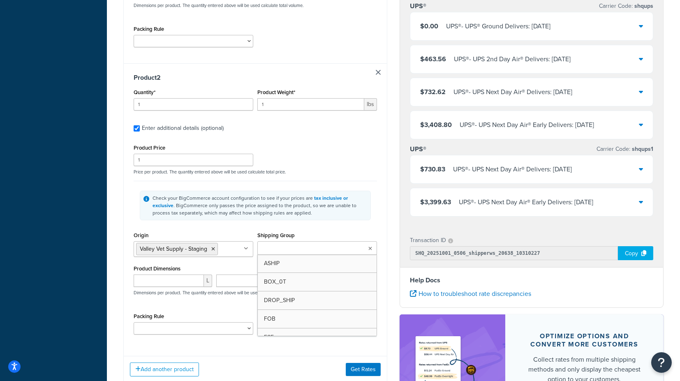
click at [285, 250] on input "Shipping Group" at bounding box center [296, 248] width 73 height 9
type input "f"
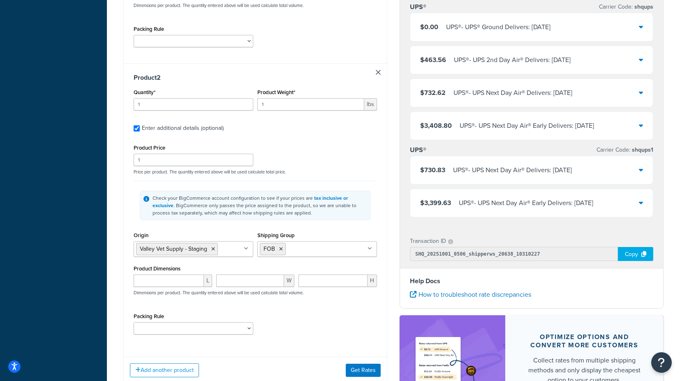
click at [366, 233] on div "Shipping Group FOB ASHIP BOX_0T DROP_SHIP FSE H_3018 H0010 H0011 H0012 H0099 H1…" at bounding box center [318, 243] width 120 height 27
drag, startPoint x: 278, startPoint y: 98, endPoint x: 248, endPoint y: 104, distance: 31.1
click at [248, 104] on div "Quantity* 1 Product Weight* 1 lbs" at bounding box center [256, 102] width 248 height 30
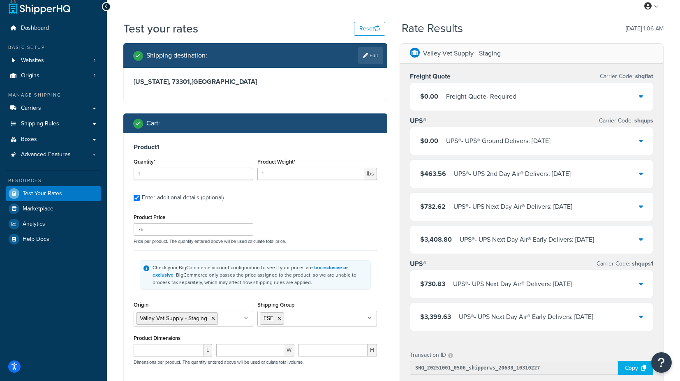
scroll to position [0, 0]
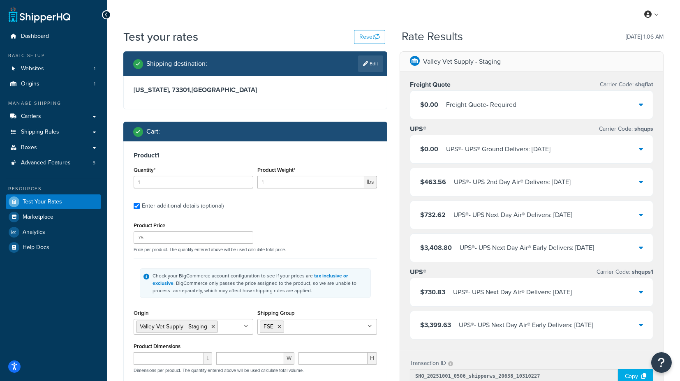
type input "25"
drag, startPoint x: 165, startPoint y: 181, endPoint x: 124, endPoint y: 183, distance: 41.2
click at [124, 183] on div "Product 1 Quantity* 1 Product Weight* 1 lbs Enter additional details (optional)…" at bounding box center [255, 285] width 263 height 287
type input "2"
click at [289, 184] on input "1" at bounding box center [311, 182] width 107 height 12
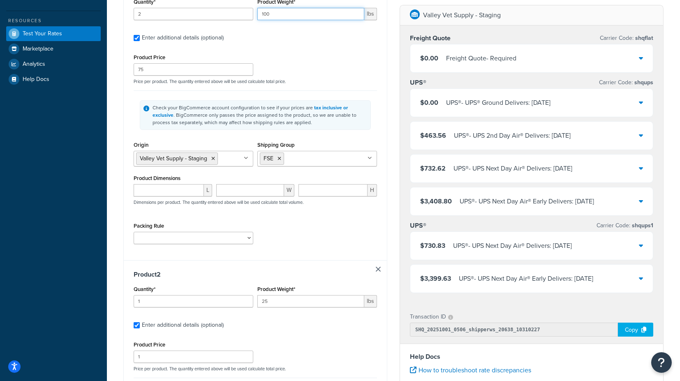
scroll to position [183, 0]
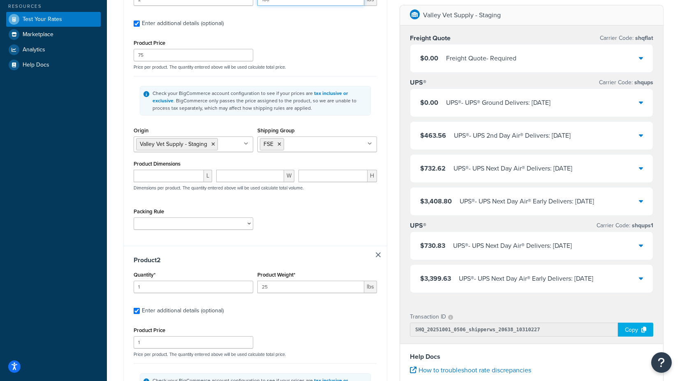
type input "100"
drag, startPoint x: 281, startPoint y: 286, endPoint x: 241, endPoint y: 287, distance: 40.8
click at [241, 287] on div "Quantity* 1 Product Weight* 25 lbs" at bounding box center [256, 284] width 248 height 30
type input "55"
click at [116, 248] on div "Test your rates Reset Rate Results [DATE] 1:06 AM Shipping destination : Edit […" at bounding box center [393, 245] width 573 height 799
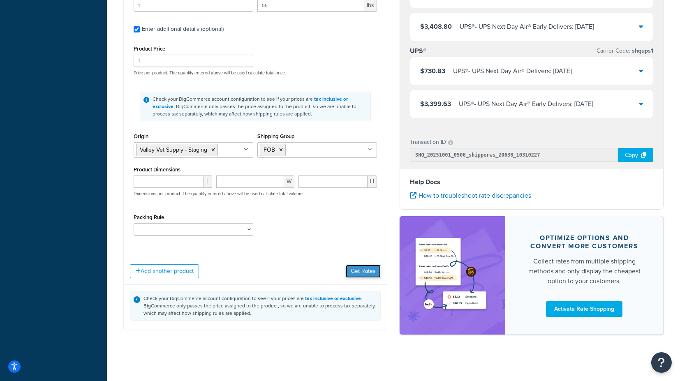
click at [352, 270] on button "Get Rates" at bounding box center [363, 271] width 35 height 13
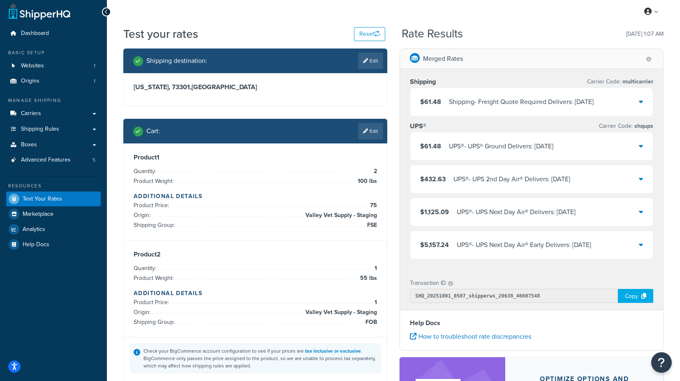
scroll to position [0, 0]
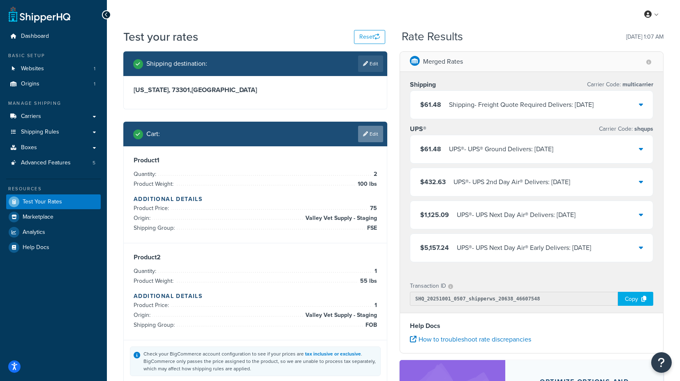
click at [371, 132] on link "Edit" at bounding box center [370, 134] width 25 height 16
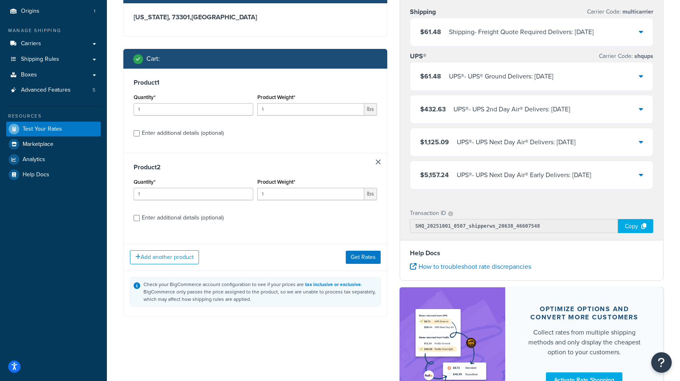
scroll to position [91, 0]
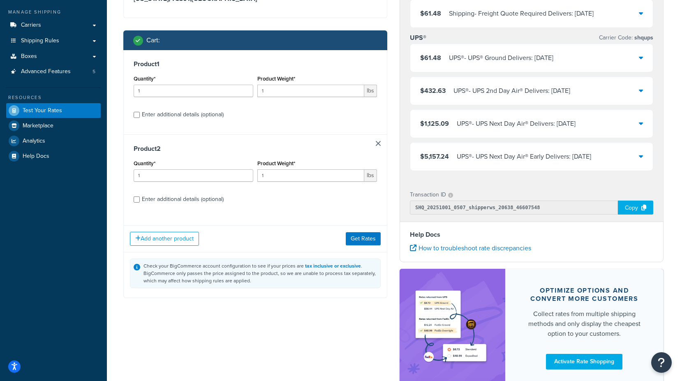
click at [377, 143] on link at bounding box center [378, 143] width 5 height 5
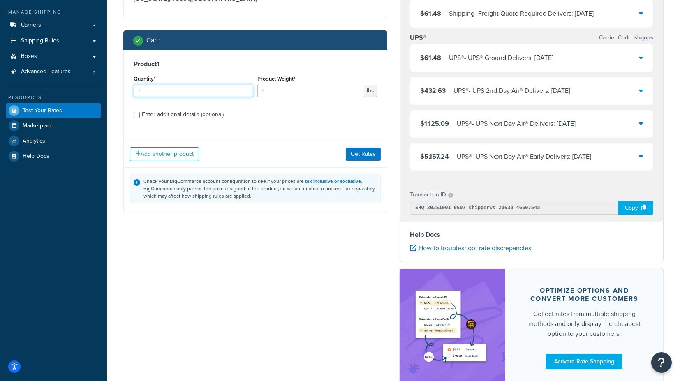
drag, startPoint x: 183, startPoint y: 92, endPoint x: 118, endPoint y: 86, distance: 64.8
click at [118, 86] on div "Shipping destination : Edit [US_STATE], 73301 , [GEOGRAPHIC_DATA] Cart : Produc…" at bounding box center [255, 93] width 276 height 266
type input "2"
click at [304, 88] on input "1" at bounding box center [311, 91] width 107 height 12
type input "152"
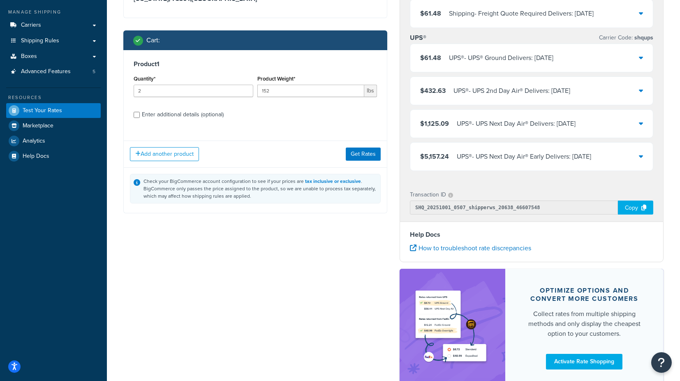
click at [191, 114] on div "Enter additional details (optional)" at bounding box center [183, 115] width 82 height 12
click at [140, 114] on input "Enter additional details (optional)" at bounding box center [137, 115] width 6 height 6
checkbox input "true"
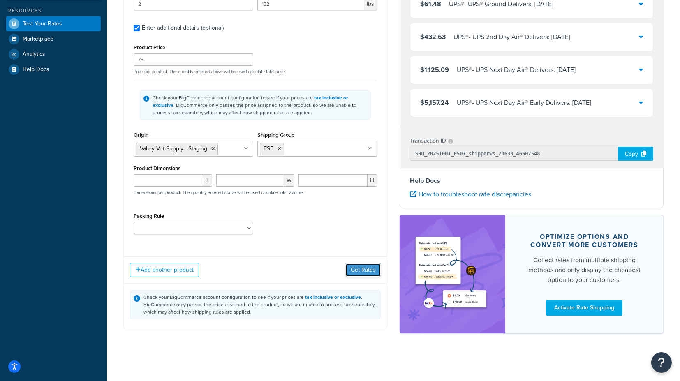
click at [364, 272] on button "Get Rates" at bounding box center [363, 270] width 35 height 13
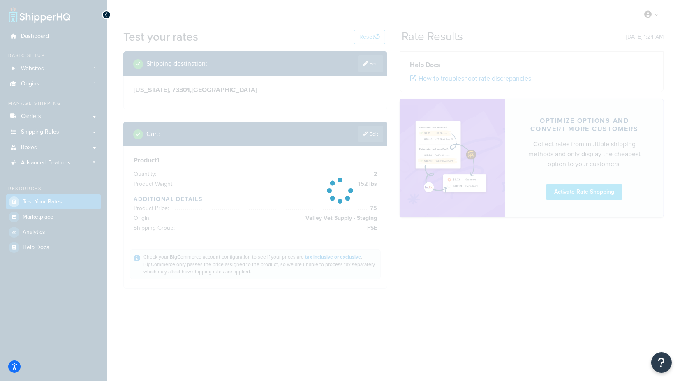
scroll to position [0, 0]
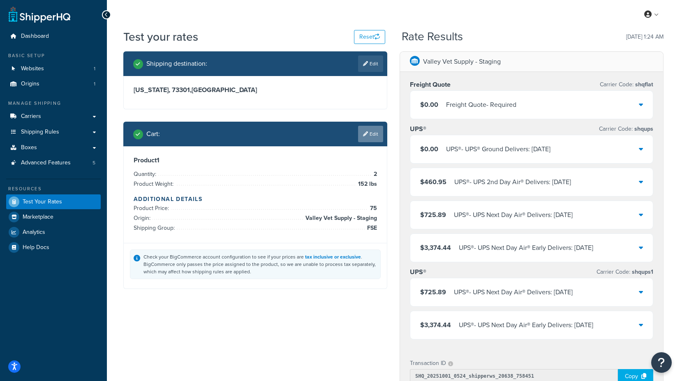
click at [374, 130] on link "Edit" at bounding box center [370, 134] width 25 height 16
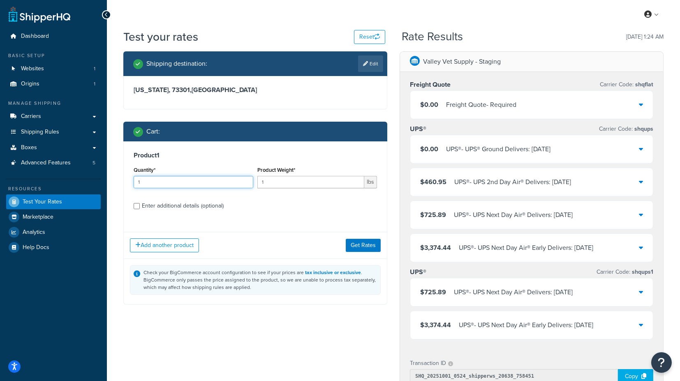
drag, startPoint x: 157, startPoint y: 185, endPoint x: 117, endPoint y: 190, distance: 40.2
click at [118, 190] on div "Shipping destination : Edit [US_STATE], 73301 , [GEOGRAPHIC_DATA] Cart : Produc…" at bounding box center [255, 184] width 276 height 266
type input "2"
click at [307, 180] on input "1" at bounding box center [311, 182] width 107 height 12
type input "156"
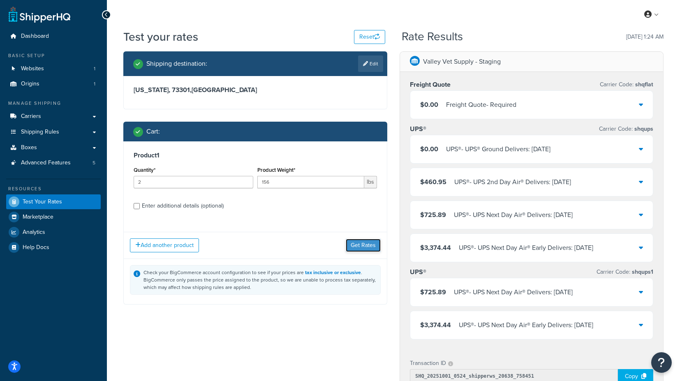
click at [363, 247] on button "Get Rates" at bounding box center [363, 245] width 35 height 13
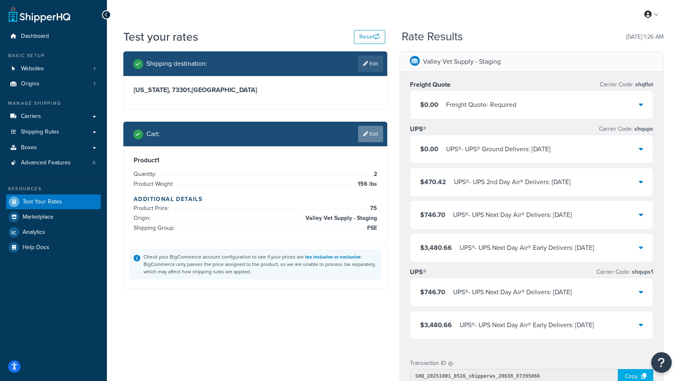
click at [372, 133] on link "Edit" at bounding box center [370, 134] width 25 height 16
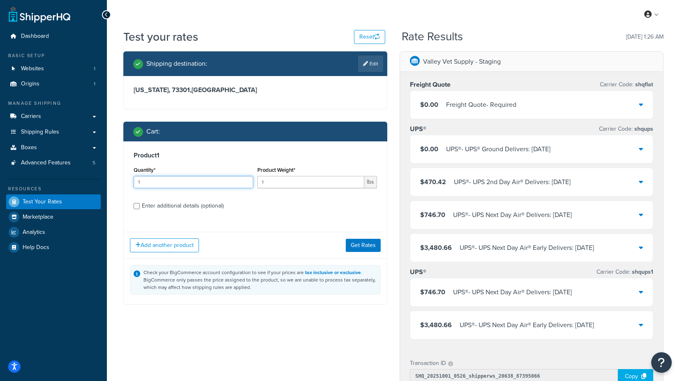
drag, startPoint x: 171, startPoint y: 186, endPoint x: 118, endPoint y: 188, distance: 52.7
click at [118, 188] on div "Shipping destination : Edit [US_STATE], 73301 , [GEOGRAPHIC_DATA] Cart : Produc…" at bounding box center [255, 184] width 276 height 266
type input "2"
click at [289, 179] on input "1" at bounding box center [311, 182] width 107 height 12
type input "155"
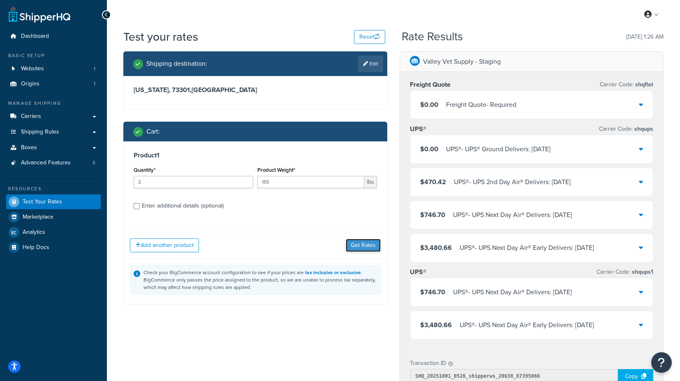
click at [364, 243] on button "Get Rates" at bounding box center [363, 245] width 35 height 13
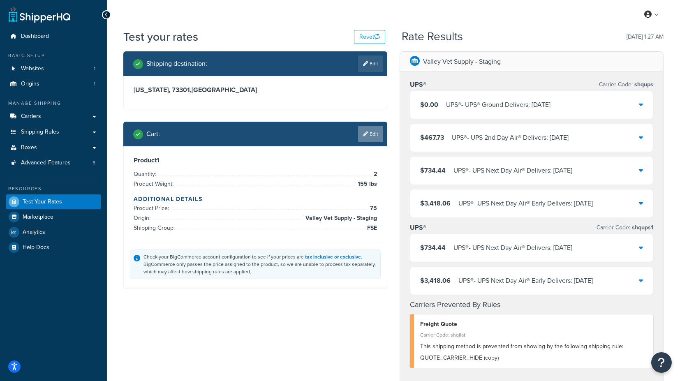
click at [377, 130] on link "Edit" at bounding box center [370, 134] width 25 height 16
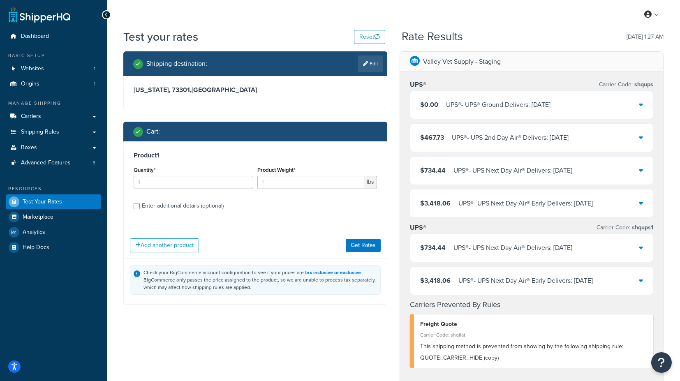
click at [190, 206] on div "Enter additional details (optional)" at bounding box center [183, 206] width 82 height 12
click at [140, 206] on input "Enter additional details (optional)" at bounding box center [137, 206] width 6 height 6
checkbox input "true"
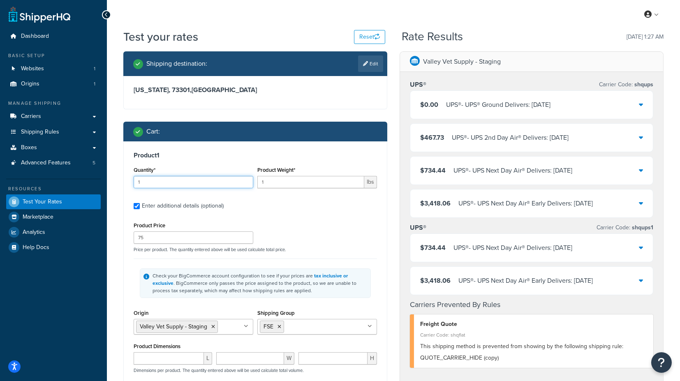
drag, startPoint x: 164, startPoint y: 182, endPoint x: 123, endPoint y: 181, distance: 41.2
click at [125, 180] on div "Product 1 Quantity* 1 Product Weight* 1 lbs Enter additional details (optional)…" at bounding box center [255, 285] width 263 height 286
type input "2"
click at [290, 180] on input "1" at bounding box center [311, 182] width 107 height 12
type input "155"
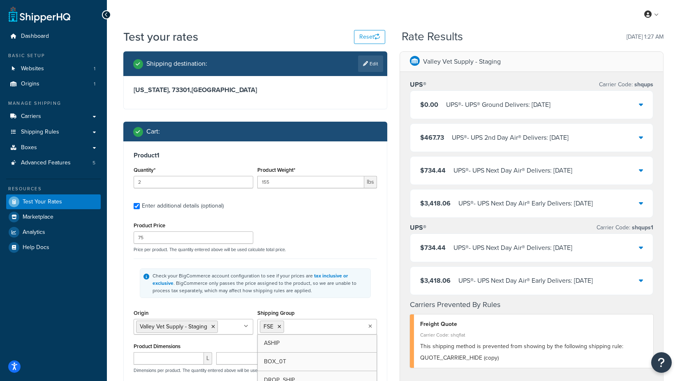
click at [316, 326] on input "Shipping Group" at bounding box center [322, 326] width 73 height 9
type input "d"
click at [373, 302] on div "Check your BigCommerce account configuration to see if your prices are tax incl…" at bounding box center [256, 283] width 244 height 49
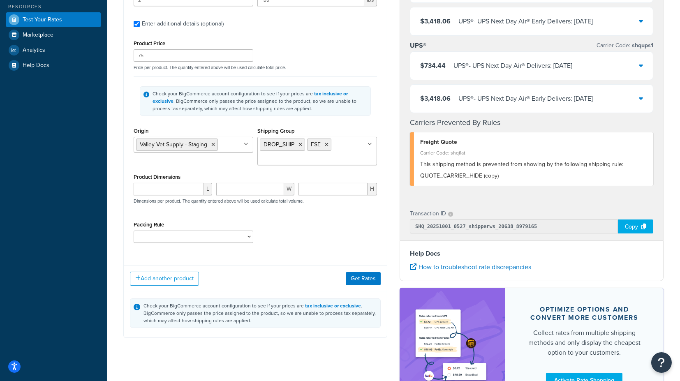
scroll to position [183, 0]
click at [365, 277] on button "Get Rates" at bounding box center [363, 278] width 35 height 13
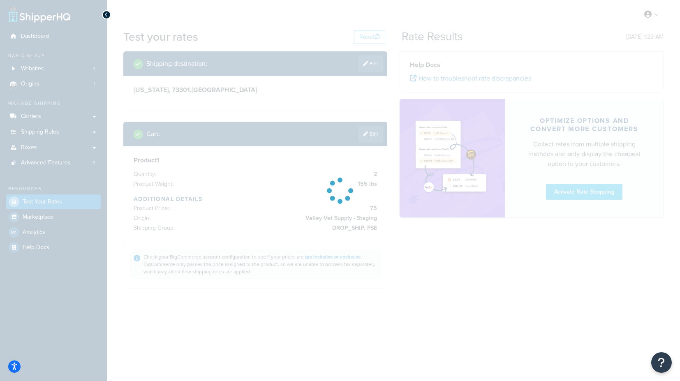
scroll to position [0, 0]
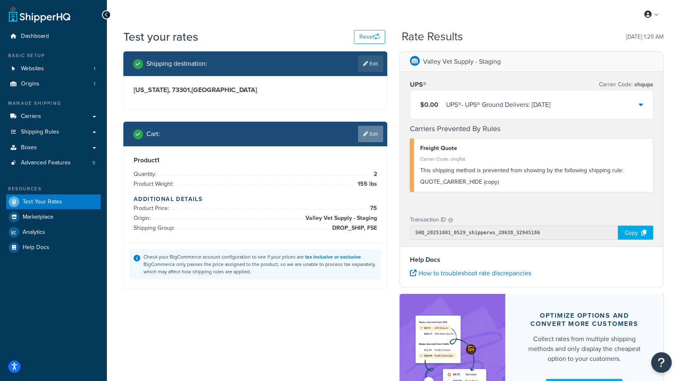
click at [368, 132] on link "Edit" at bounding box center [370, 134] width 25 height 16
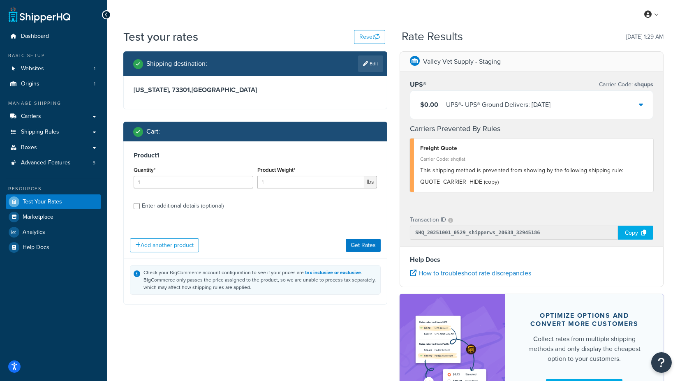
click at [207, 203] on div "Enter additional details (optional)" at bounding box center [183, 206] width 82 height 12
click at [140, 203] on input "Enter additional details (optional)" at bounding box center [137, 206] width 6 height 6
checkbox input "true"
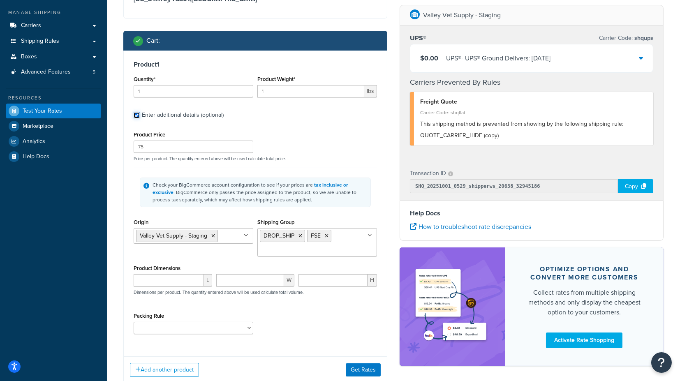
scroll to position [91, 0]
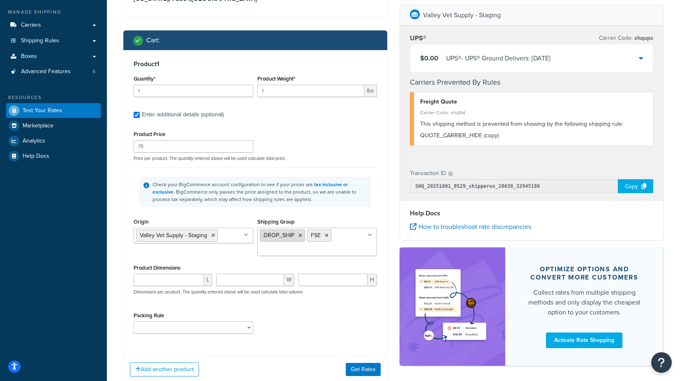
click at [301, 237] on icon at bounding box center [301, 235] width 4 height 5
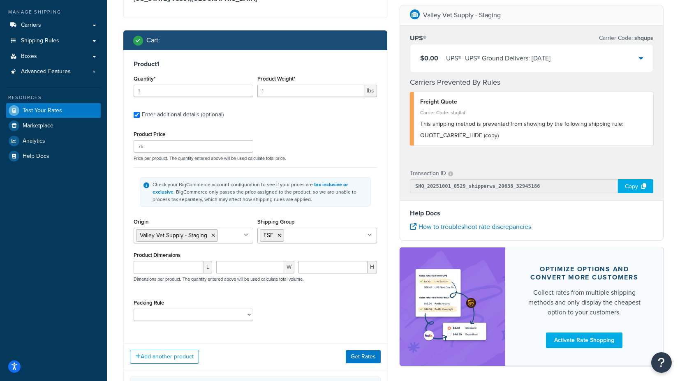
click at [379, 218] on div "Product 1 Quantity* 1 Product Weight* 1 lbs Enter additional details (optional)…" at bounding box center [255, 193] width 263 height 287
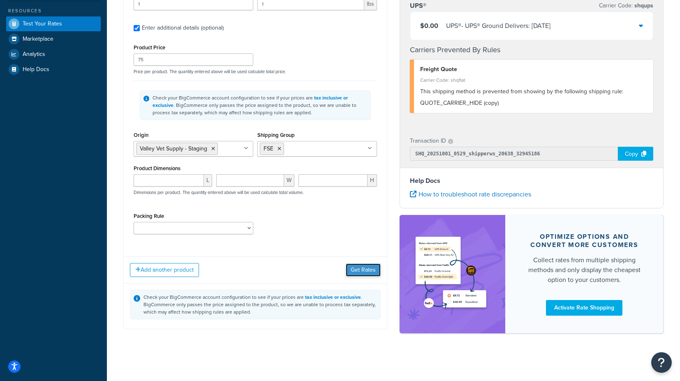
click at [364, 269] on button "Get Rates" at bounding box center [363, 270] width 35 height 13
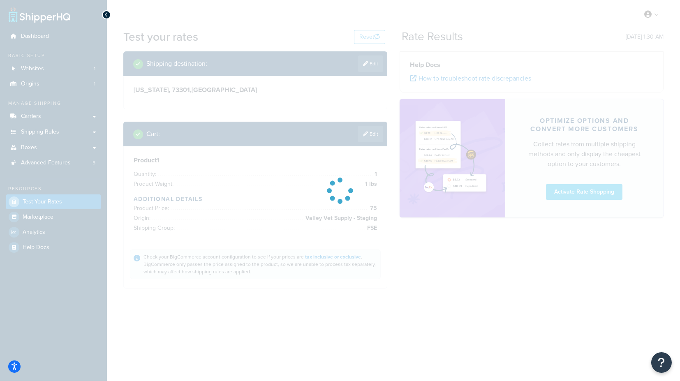
scroll to position [0, 0]
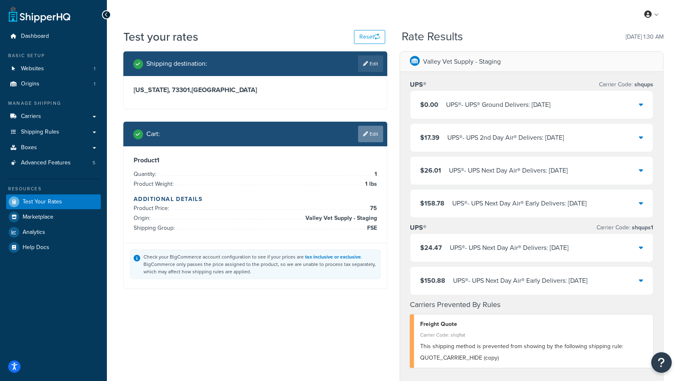
click at [370, 137] on link "Edit" at bounding box center [370, 134] width 25 height 16
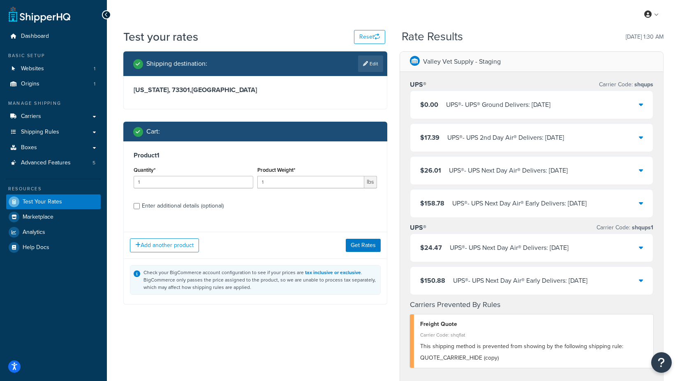
click at [193, 205] on div "Enter additional details (optional)" at bounding box center [183, 206] width 82 height 12
click at [140, 205] on input "Enter additional details (optional)" at bounding box center [137, 206] width 6 height 6
checkbox input "true"
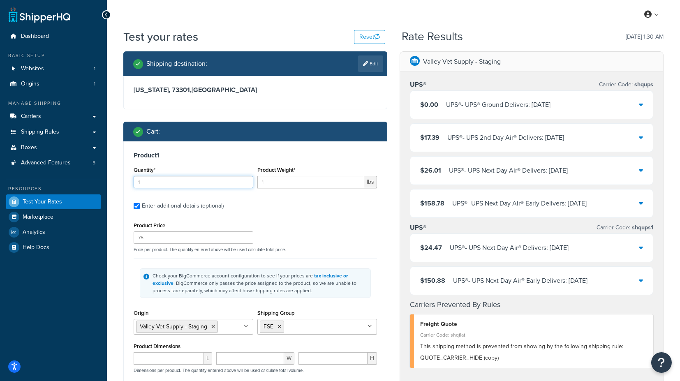
drag, startPoint x: 165, startPoint y: 181, endPoint x: 113, endPoint y: 181, distance: 52.2
click at [113, 181] on div "Test your rates Reset Rate Results [DATE] 1:30 AM Shipping destination : Edit […" at bounding box center [393, 323] width 573 height 589
type input "2"
drag, startPoint x: 282, startPoint y: 179, endPoint x: 249, endPoint y: 184, distance: 32.8
click at [249, 184] on div "Quantity* 2 Product Weight* 1 lbs" at bounding box center [256, 180] width 248 height 30
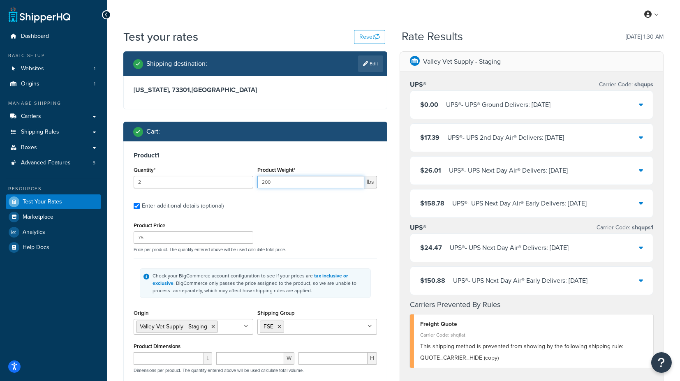
type input "200"
click at [367, 212] on div "Product 1 Quantity* 2 Product Weight* 200 lbs Enter additional details (optiona…" at bounding box center [255, 285] width 263 height 287
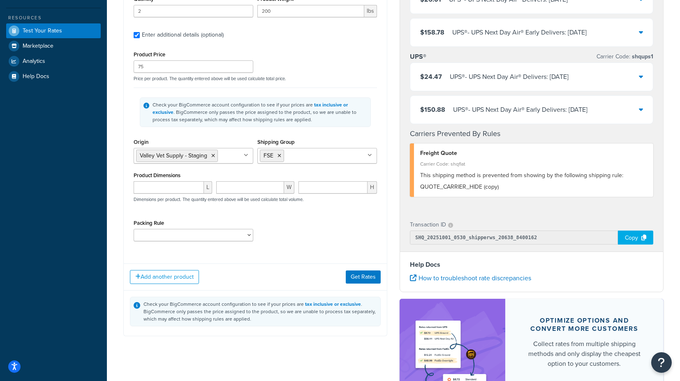
scroll to position [183, 0]
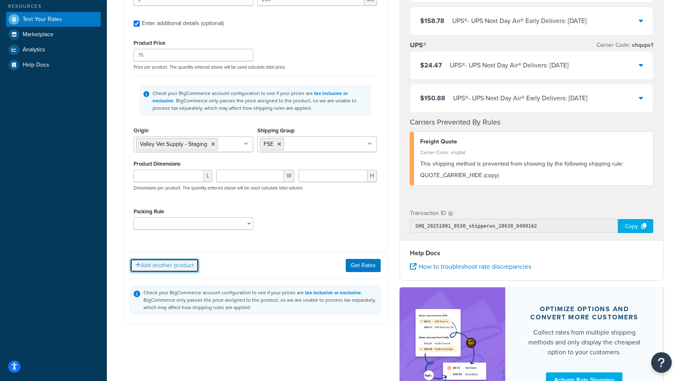
click at [189, 268] on button "Add another product" at bounding box center [164, 266] width 69 height 14
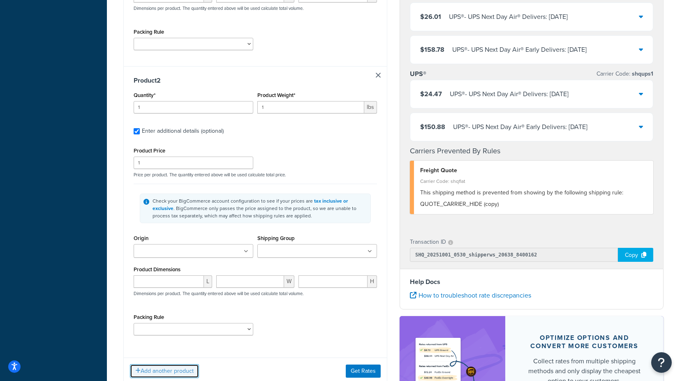
scroll to position [365, 0]
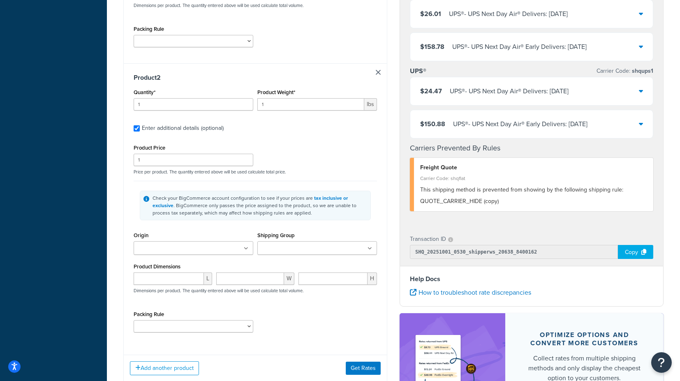
click at [200, 246] on ul at bounding box center [194, 248] width 120 height 14
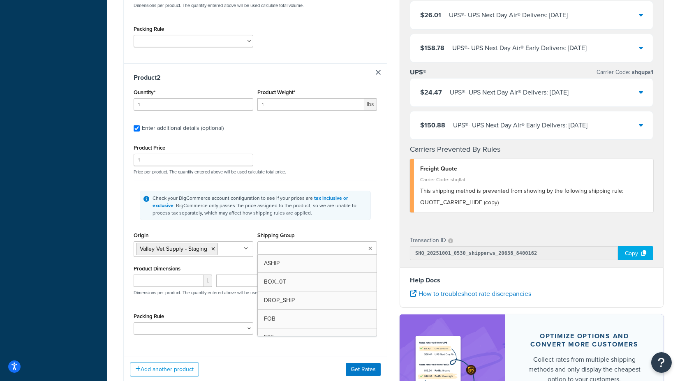
click at [281, 252] on ul at bounding box center [318, 248] width 120 height 14
type input "f"
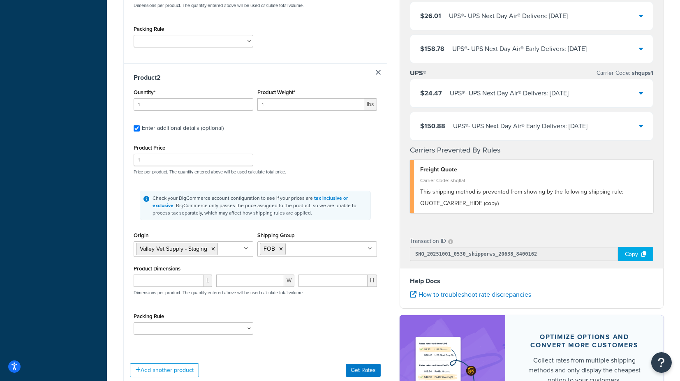
click at [388, 239] on div "Shipping destination : Edit [US_STATE], 73301 , [GEOGRAPHIC_DATA] Cart : Produc…" at bounding box center [255, 64] width 276 height 756
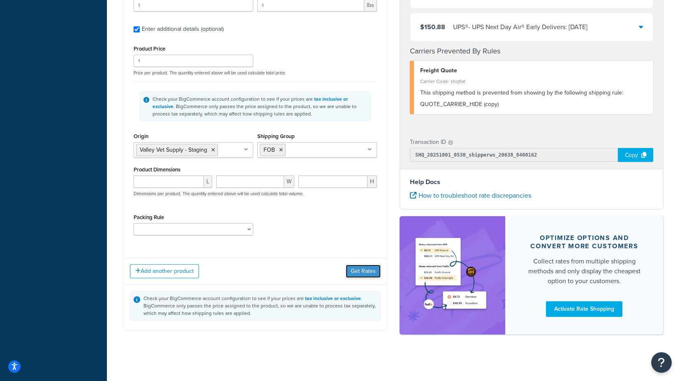
click at [370, 271] on button "Get Rates" at bounding box center [363, 271] width 35 height 13
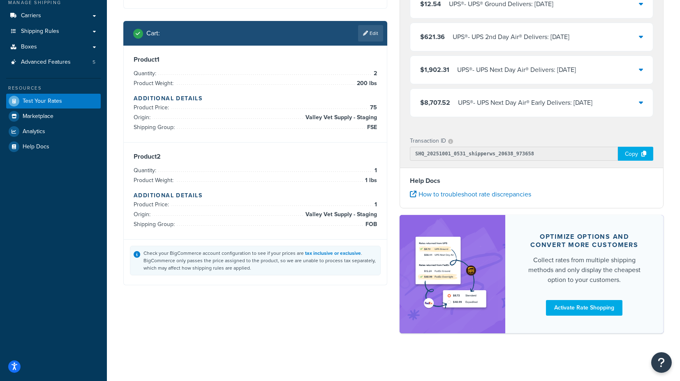
scroll to position [0, 0]
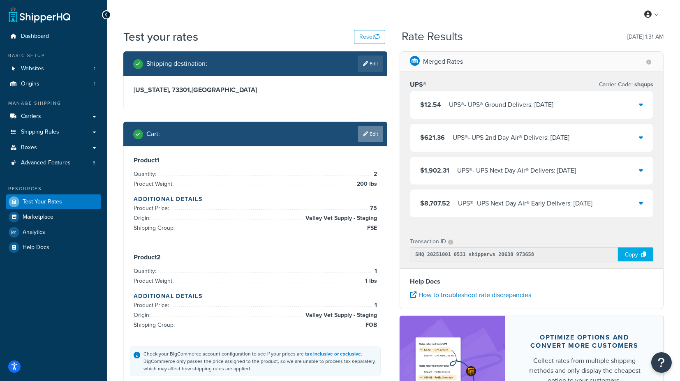
click at [371, 132] on link "Edit" at bounding box center [370, 134] width 25 height 16
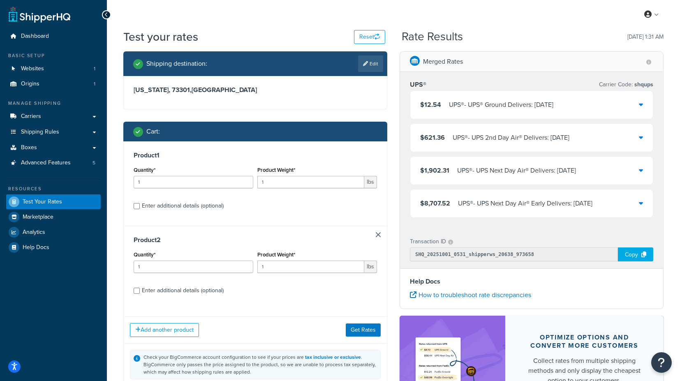
click at [181, 291] on div "Enter additional details (optional)" at bounding box center [183, 291] width 82 height 12
click at [140, 291] on input "Enter additional details (optional)" at bounding box center [137, 291] width 6 height 6
checkbox input "true"
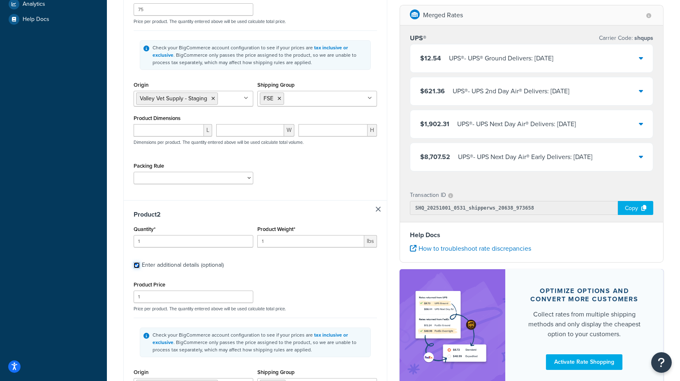
scroll to position [183, 0]
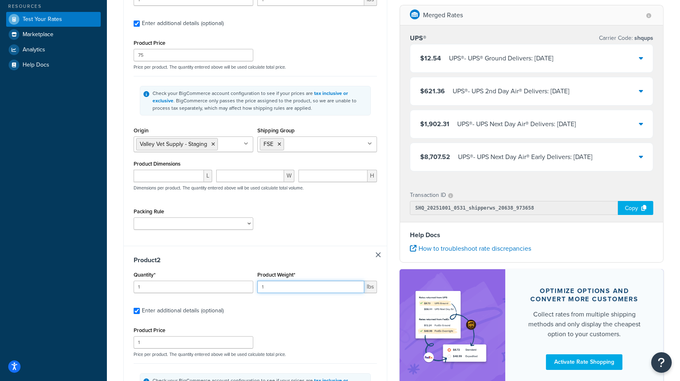
drag, startPoint x: 276, startPoint y: 286, endPoint x: 259, endPoint y: 288, distance: 17.0
click at [258, 288] on input "1" at bounding box center [311, 287] width 107 height 12
type input "250"
click at [111, 297] on div "Test your rates Reset Rate Results [DATE] 1:31 AM Shipping destination : Edit […" at bounding box center [393, 245] width 573 height 799
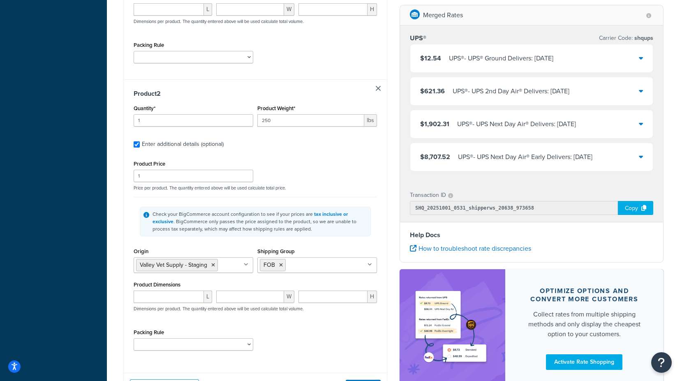
scroll to position [365, 0]
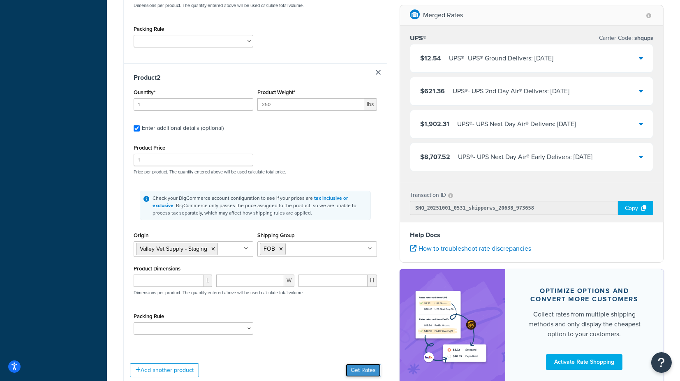
click at [367, 369] on button "Get Rates" at bounding box center [363, 370] width 35 height 13
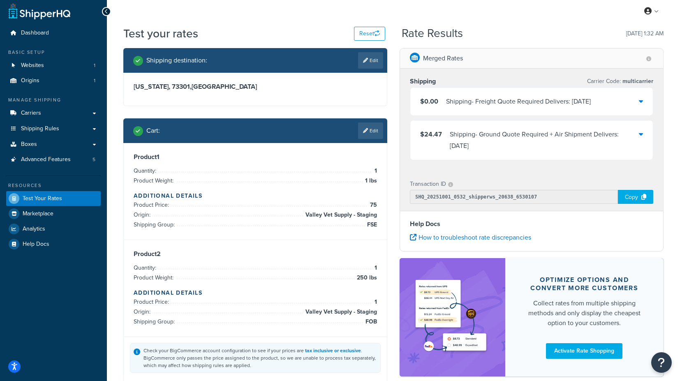
scroll to position [0, 0]
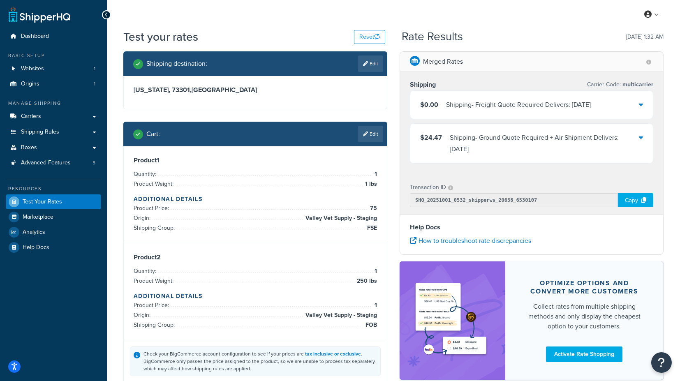
click at [643, 137] on icon at bounding box center [641, 137] width 4 height 7
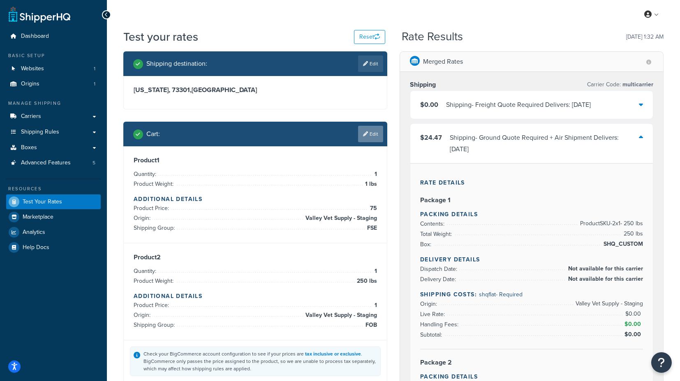
click at [374, 136] on link "Edit" at bounding box center [370, 134] width 25 height 16
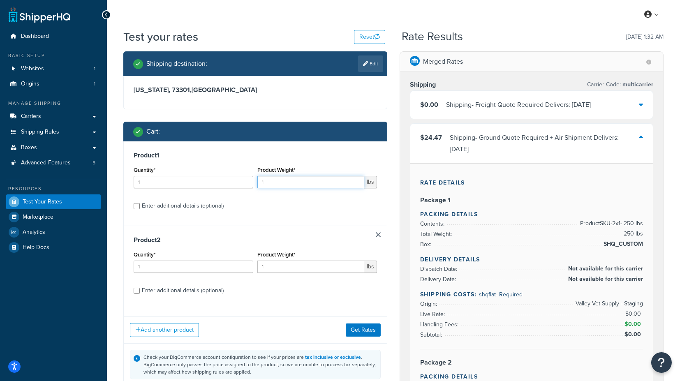
click at [296, 181] on input "1" at bounding box center [311, 182] width 107 height 12
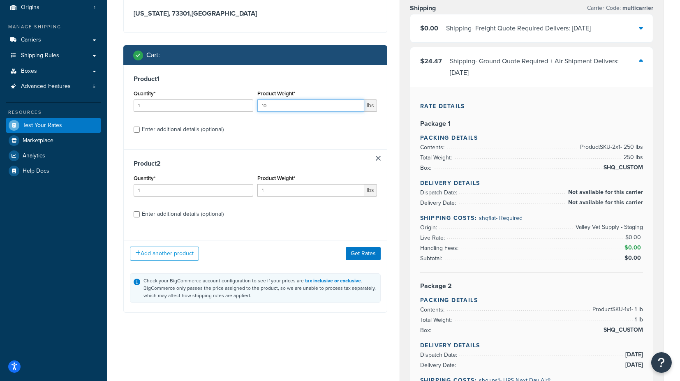
scroll to position [91, 0]
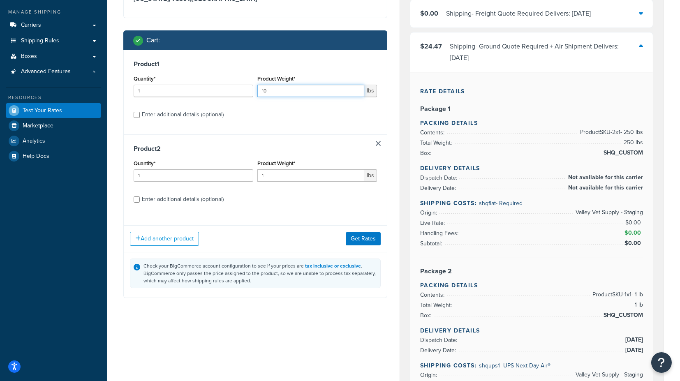
type input "10"
click at [275, 176] on input "1" at bounding box center [311, 175] width 107 height 12
drag, startPoint x: 282, startPoint y: 177, endPoint x: 247, endPoint y: 176, distance: 35.0
click at [247, 176] on div "Quantity* 1 Product Weight* 1 lbs" at bounding box center [256, 173] width 248 height 30
type input "250"
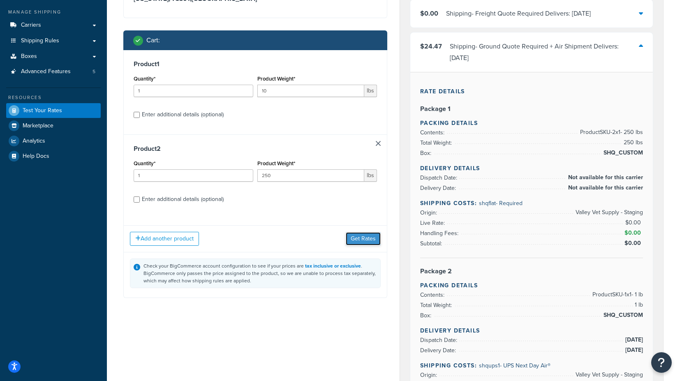
click at [367, 239] on button "Get Rates" at bounding box center [363, 238] width 35 height 13
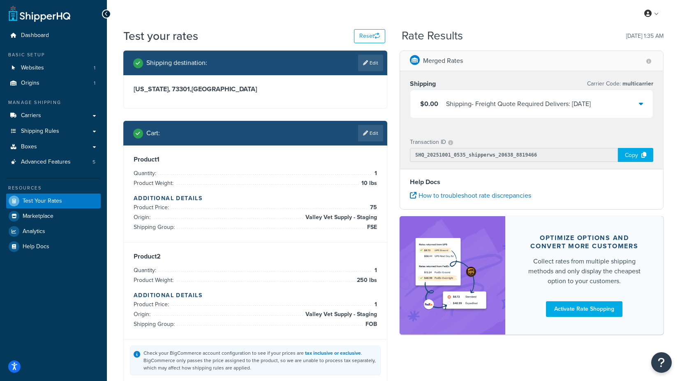
scroll to position [0, 0]
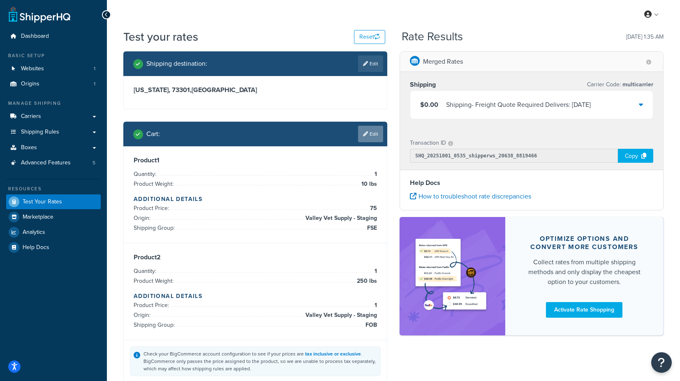
click at [369, 132] on link "Edit" at bounding box center [370, 134] width 25 height 16
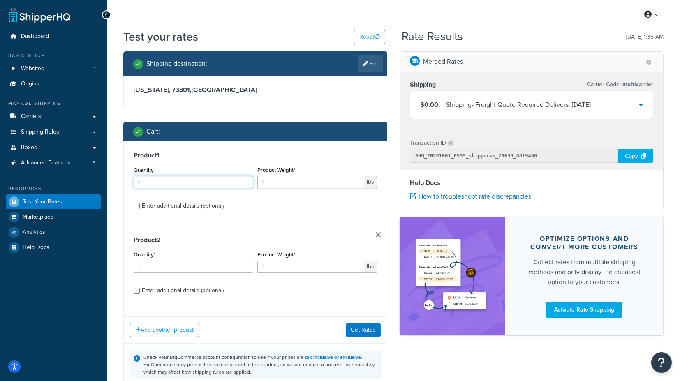
drag, startPoint x: 152, startPoint y: 181, endPoint x: 124, endPoint y: 185, distance: 27.8
click at [124, 184] on div "Product 1 Quantity* 1 Product Weight* 1 lbs Enter additional details (optional)" at bounding box center [255, 184] width 263 height 84
type input "2"
drag, startPoint x: 276, startPoint y: 181, endPoint x: 257, endPoint y: 196, distance: 24.7
click at [244, 184] on div "Quantity* 2 Product Weight* 1 lbs" at bounding box center [256, 180] width 248 height 30
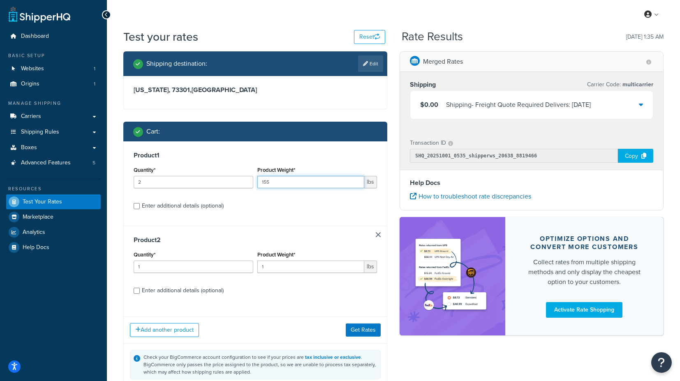
scroll to position [46, 0]
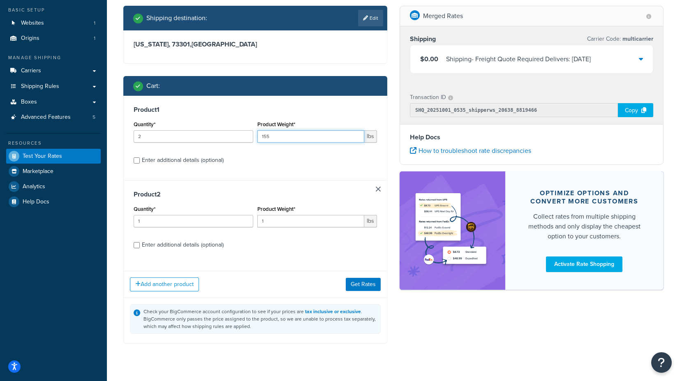
type input "155"
click at [197, 163] on div "Enter additional details (optional)" at bounding box center [183, 161] width 82 height 12
click at [140, 163] on input "Enter additional details (optional)" at bounding box center [137, 161] width 6 height 6
checkbox input "true"
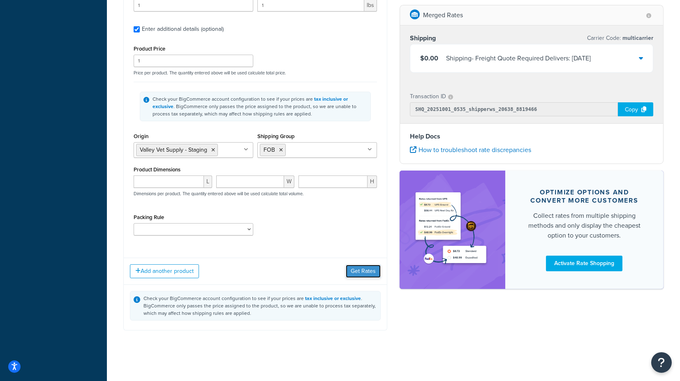
click at [361, 269] on button "Get Rates" at bounding box center [363, 271] width 35 height 13
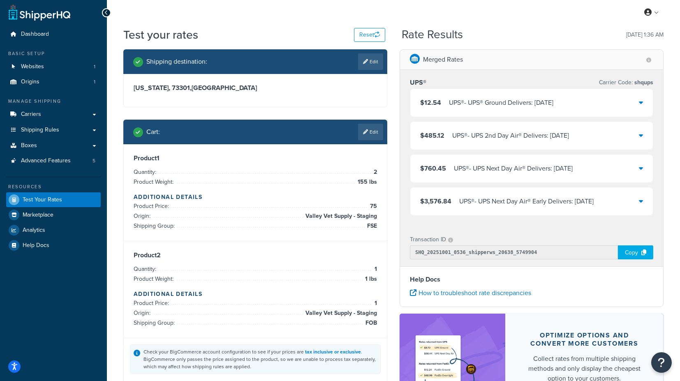
scroll to position [0, 0]
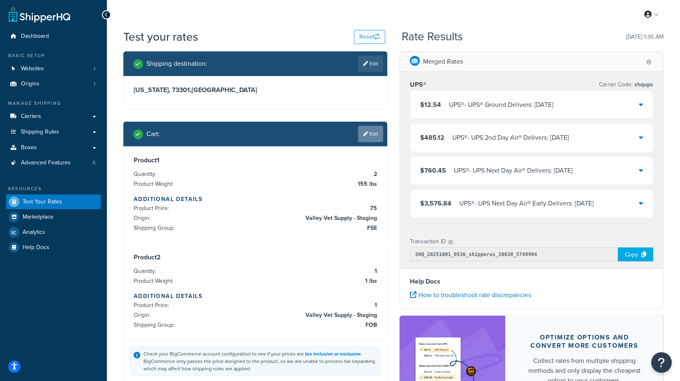
click at [372, 134] on link "Edit" at bounding box center [370, 134] width 25 height 16
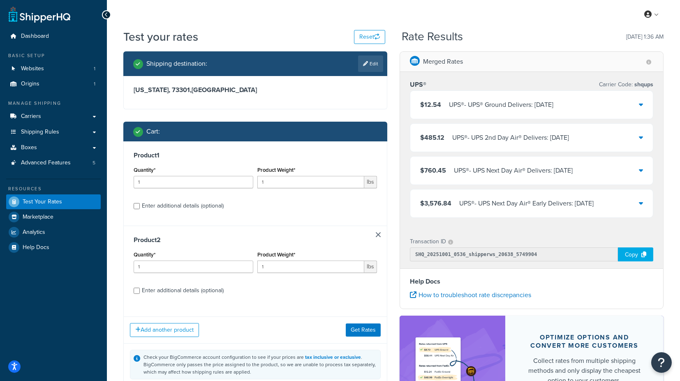
click at [380, 234] on link at bounding box center [378, 234] width 5 height 5
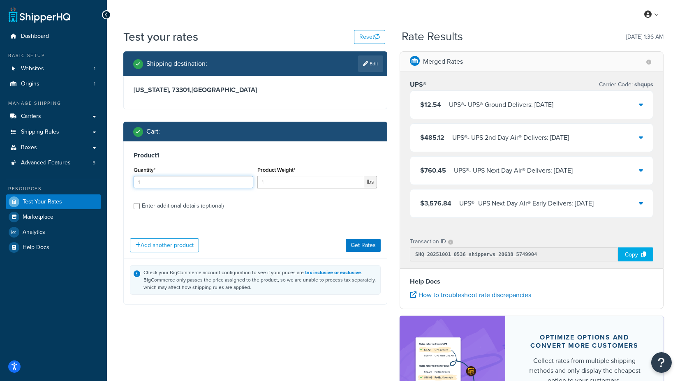
drag, startPoint x: 142, startPoint y: 181, endPoint x: 104, endPoint y: 182, distance: 37.9
click at [106, 182] on div "Dashboard Basic Setup Websites 1 Origins 1 Manage Shipping Carriers Carriers Al…" at bounding box center [340, 242] width 680 height 484
type input "3"
click at [303, 184] on input "1" at bounding box center [311, 182] width 107 height 12
type input "100"
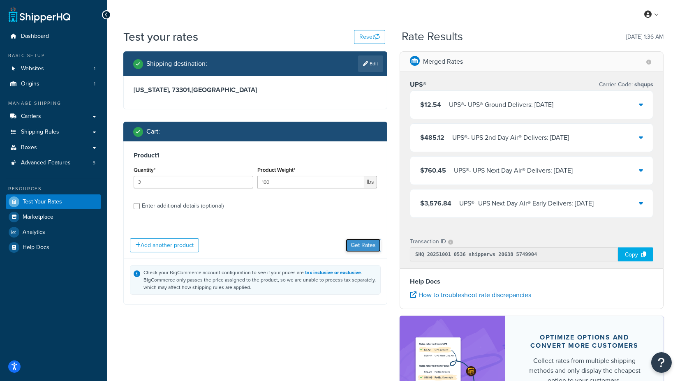
click at [370, 248] on button "Get Rates" at bounding box center [363, 245] width 35 height 13
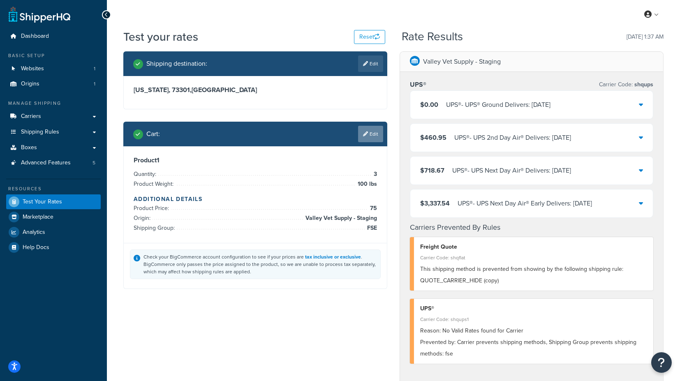
click at [372, 131] on link "Edit" at bounding box center [370, 134] width 25 height 16
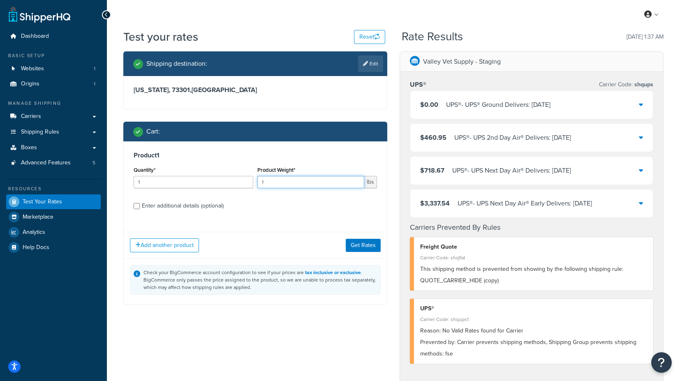
click at [277, 181] on input "1" at bounding box center [311, 182] width 107 height 12
type input "1260"
click at [186, 207] on div "Enter additional details (optional)" at bounding box center [183, 206] width 82 height 12
click at [140, 207] on input "Enter additional details (optional)" at bounding box center [137, 206] width 6 height 6
checkbox input "true"
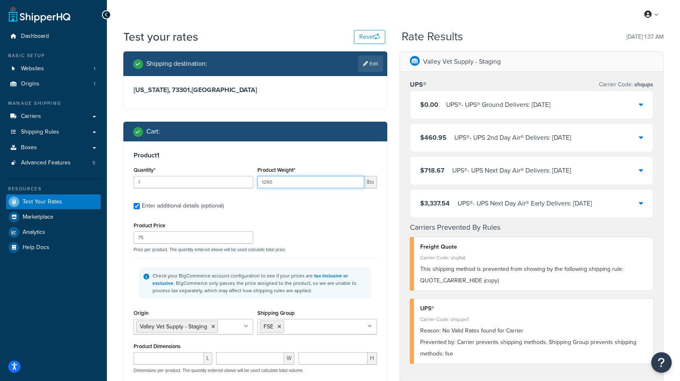
click at [266, 180] on input "1260" at bounding box center [311, 182] width 107 height 12
type input "260"
click at [282, 325] on li "FSE" at bounding box center [272, 327] width 24 height 12
click at [278, 327] on icon at bounding box center [280, 327] width 4 height 5
click at [283, 327] on input "Shipping Group" at bounding box center [296, 326] width 73 height 9
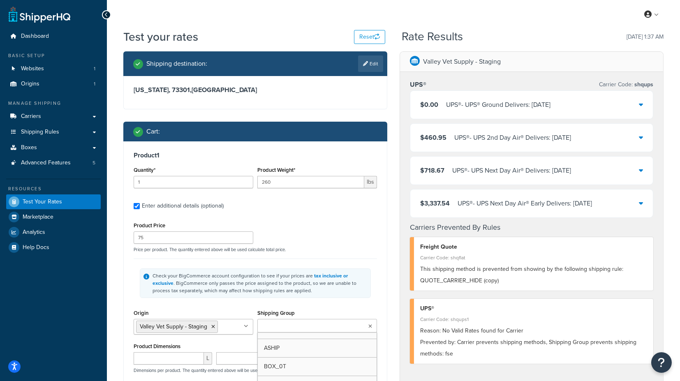
type input "f"
click at [346, 311] on div "Shipping Group FOB ASHIP BOX_0T DROP_SHIP FSE H_3018 H0010 H0011 H0012 H0099 H1…" at bounding box center [318, 321] width 120 height 27
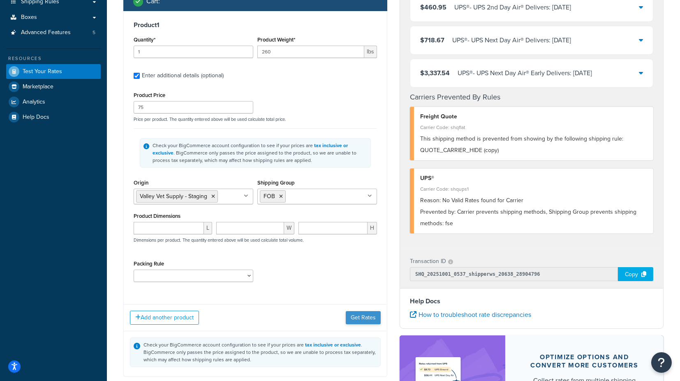
scroll to position [137, 0]
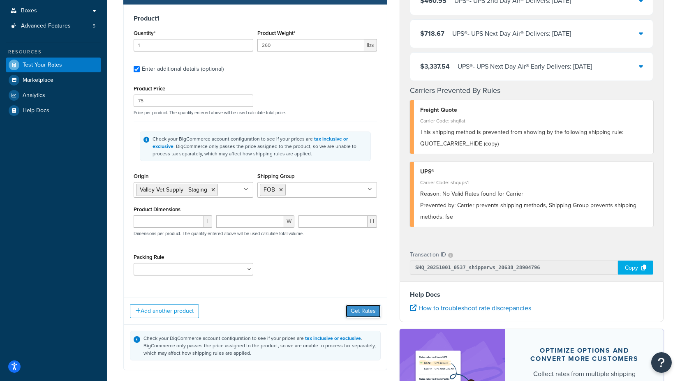
click at [364, 312] on button "Get Rates" at bounding box center [363, 311] width 35 height 13
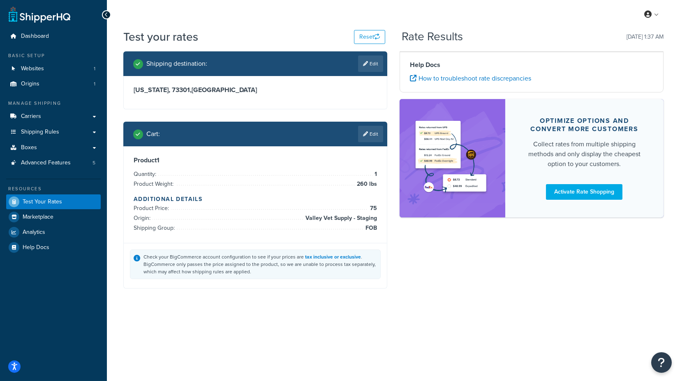
scroll to position [0, 0]
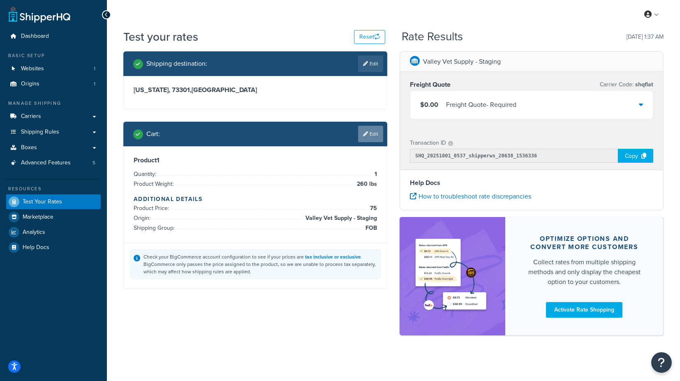
click at [370, 133] on link "Edit" at bounding box center [370, 134] width 25 height 16
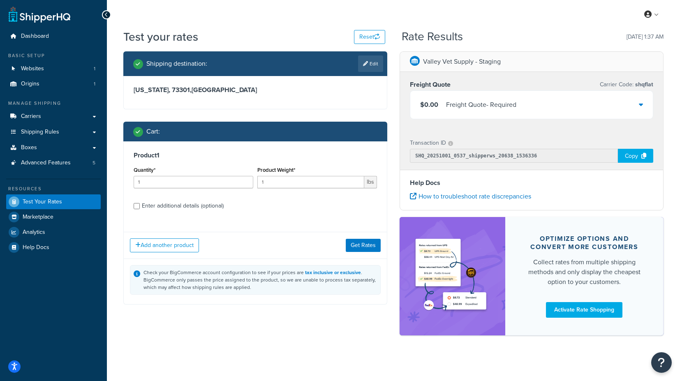
click at [206, 206] on div "Enter additional details (optional)" at bounding box center [183, 206] width 82 height 12
click at [140, 206] on input "Enter additional details (optional)" at bounding box center [137, 206] width 6 height 6
checkbox input "true"
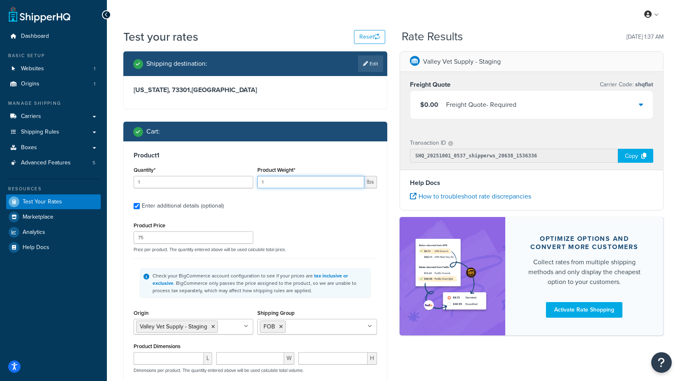
click at [286, 183] on input "1" at bounding box center [311, 182] width 107 height 12
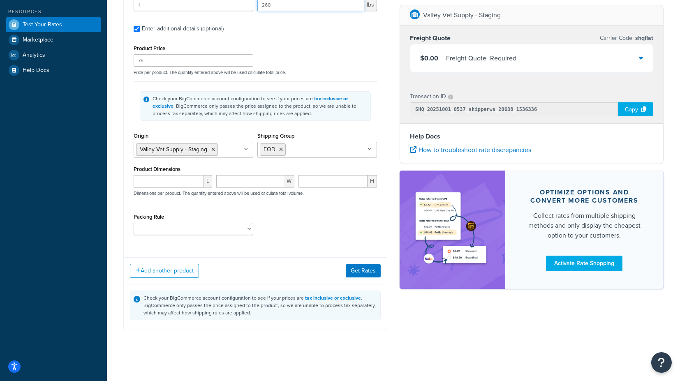
scroll to position [178, 0]
type input "260"
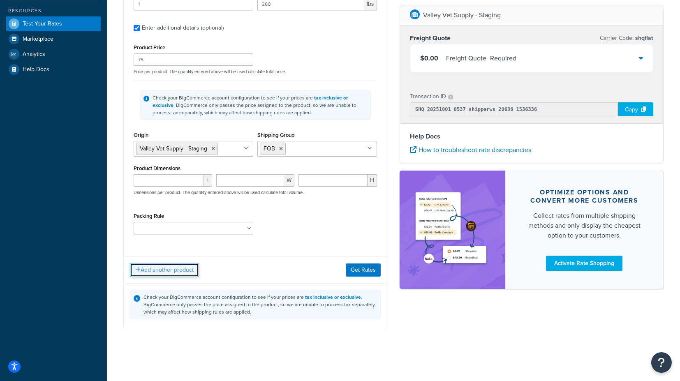
click at [161, 267] on button "Add another product" at bounding box center [164, 270] width 69 height 14
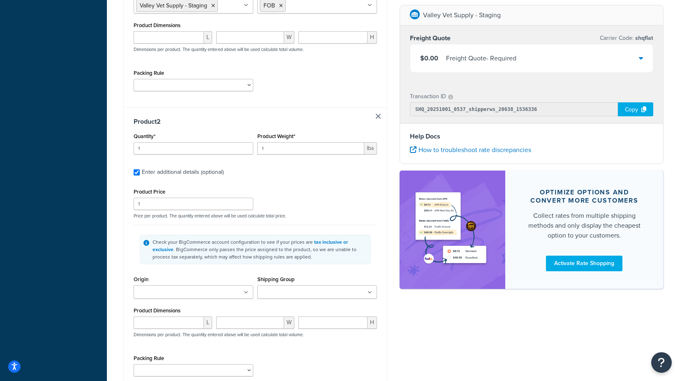
scroll to position [358, 0]
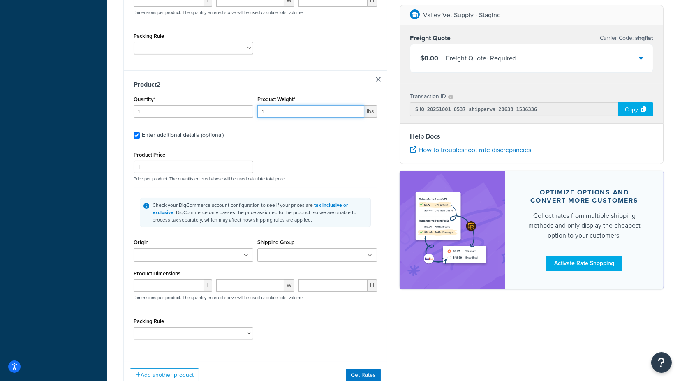
click at [274, 107] on input "1" at bounding box center [311, 111] width 107 height 12
type input "100"
drag, startPoint x: 150, startPoint y: 108, endPoint x: 118, endPoint y: 109, distance: 31.7
click at [118, 109] on div "Shipping destination : Edit [US_STATE], 73301 , [GEOGRAPHIC_DATA] Cart : Produc…" at bounding box center [255, 70] width 276 height 754
type input "3"
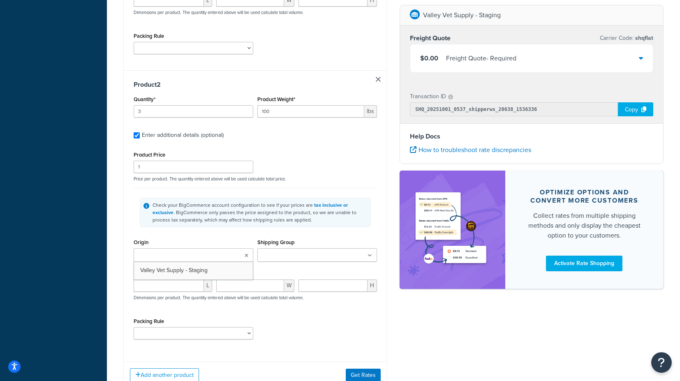
click at [209, 253] on ul at bounding box center [194, 255] width 120 height 14
drag, startPoint x: 197, startPoint y: 270, endPoint x: 207, endPoint y: 267, distance: 9.8
click at [284, 254] on input "Shipping Group" at bounding box center [296, 255] width 73 height 9
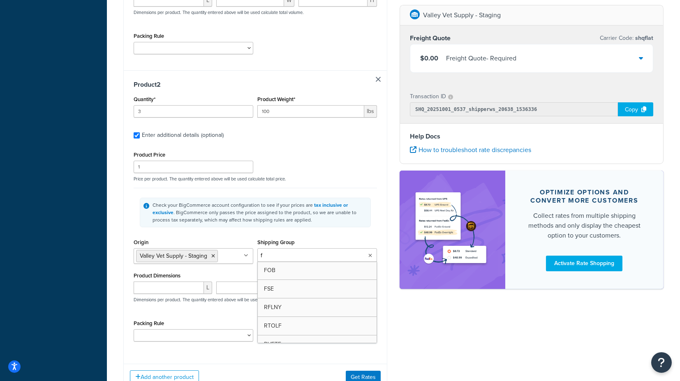
type input "fs"
click at [361, 241] on div "Shipping Group FSE ASHIP BOX_0T DROP_SHIP FOB H_3018 H0010 H0011 H0012 H0099 H1…" at bounding box center [318, 250] width 120 height 27
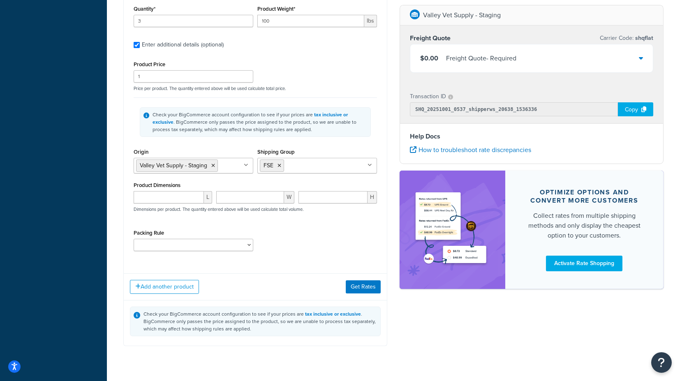
scroll to position [450, 0]
click at [362, 286] on button "Get Rates" at bounding box center [363, 286] width 35 height 13
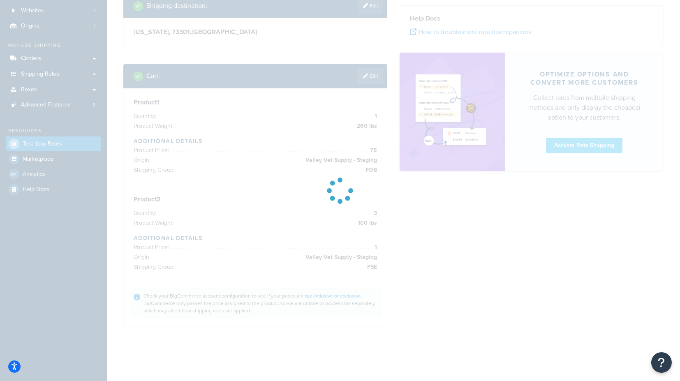
scroll to position [58, 0]
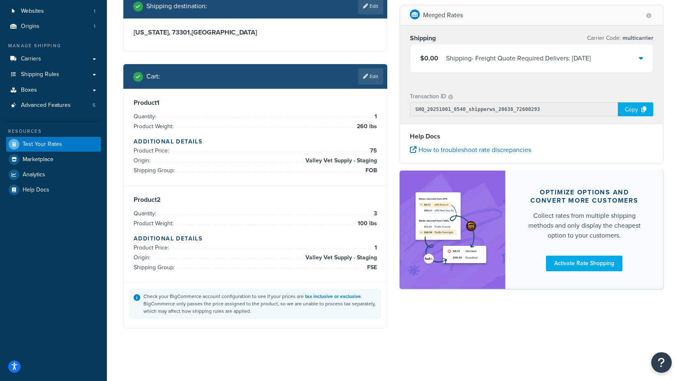
click at [642, 58] on icon at bounding box center [641, 58] width 4 height 7
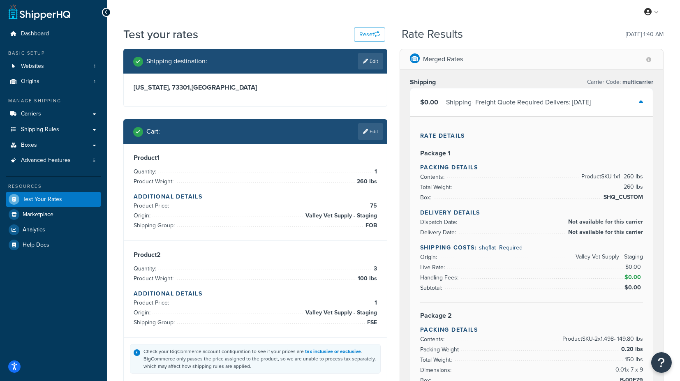
scroll to position [0, 0]
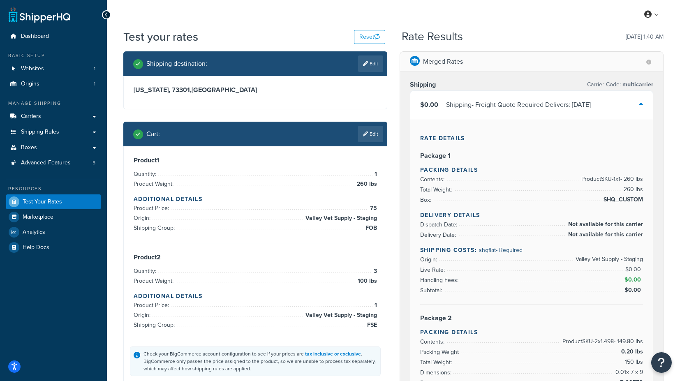
click at [645, 104] on div "$0.00 Shipping - Freight Quote Required Delivers: [DATE]" at bounding box center [532, 105] width 243 height 28
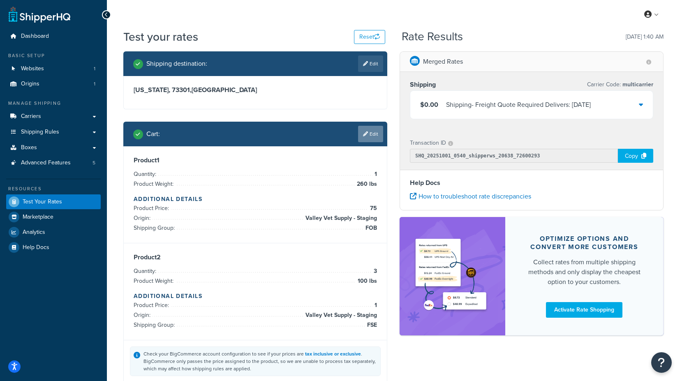
click at [371, 131] on link "Edit" at bounding box center [370, 134] width 25 height 16
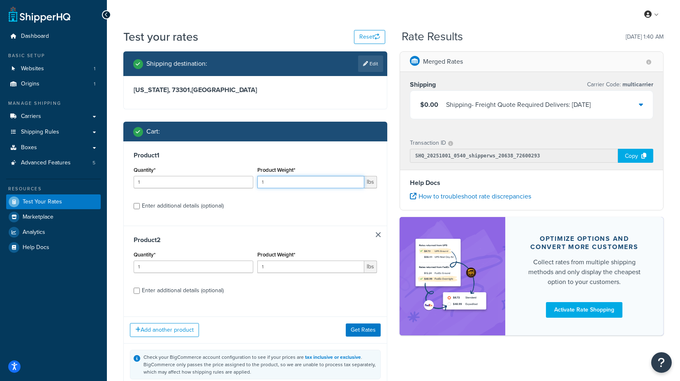
click at [272, 181] on input "1" at bounding box center [311, 182] width 107 height 12
type input "150"
drag, startPoint x: 154, startPoint y: 183, endPoint x: 127, endPoint y: 186, distance: 27.3
click at [127, 186] on div "Product 1 Quantity* 1 Product Weight* 150 lbs Enter additional details (optiona…" at bounding box center [255, 184] width 263 height 84
type input "2"
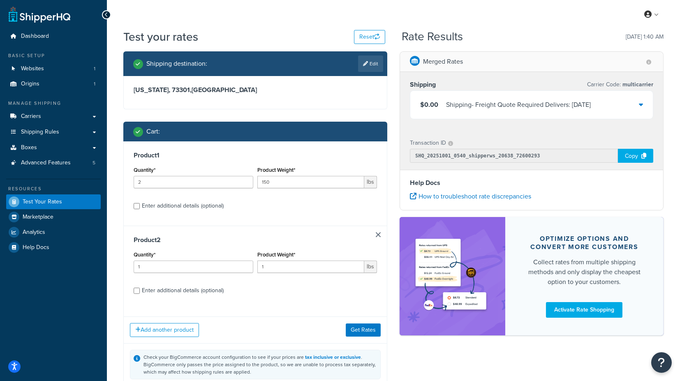
click at [116, 203] on div "Test your rates Reset Rate Results [DATE] 1:40 AM Shipping destination : Edit […" at bounding box center [393, 226] width 573 height 394
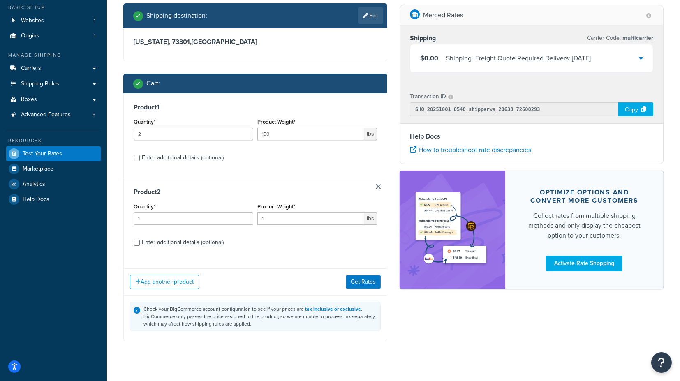
scroll to position [61, 0]
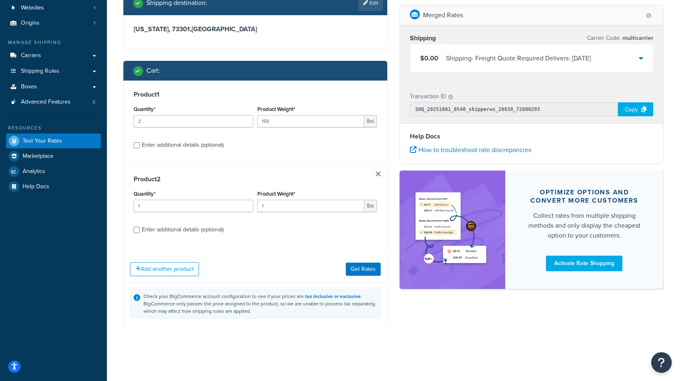
click at [175, 146] on div "Enter additional details (optional)" at bounding box center [183, 145] width 82 height 12
click at [140, 146] on input "Enter additional details (optional)" at bounding box center [137, 145] width 6 height 6
checkbox input "true"
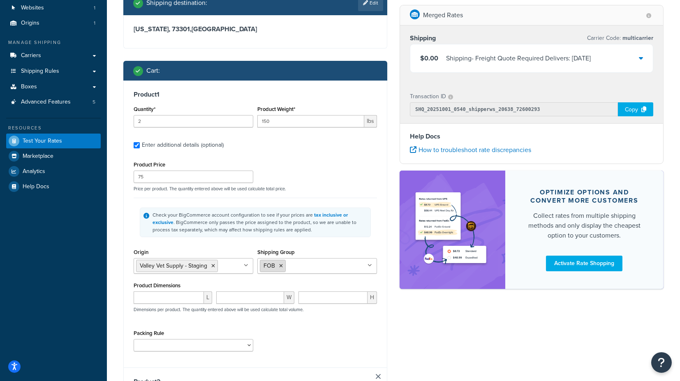
click at [281, 269] on li "FOB" at bounding box center [273, 266] width 26 height 12
click at [279, 265] on icon at bounding box center [281, 266] width 4 height 5
click at [280, 265] on input "Shipping Group" at bounding box center [296, 265] width 73 height 9
type input "fs"
click at [306, 262] on input "Shipping Group" at bounding box center [322, 265] width 73 height 9
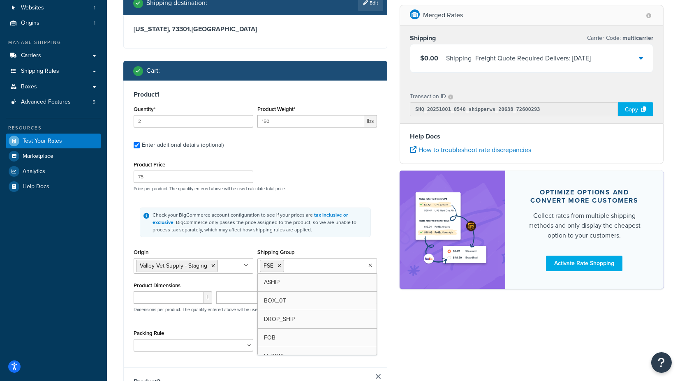
type input "d"
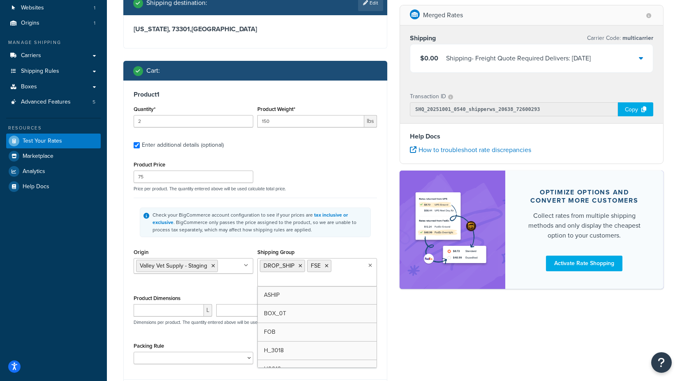
click at [364, 251] on div "Shipping Group DROP_SHIP FSE ASHIP BOX_0T FOB H_3018 H0010 H0011 H0012 H0099 H1…" at bounding box center [318, 267] width 120 height 40
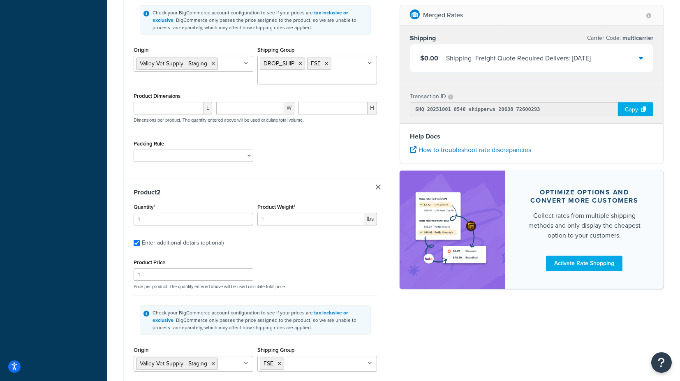
scroll to position [289, 0]
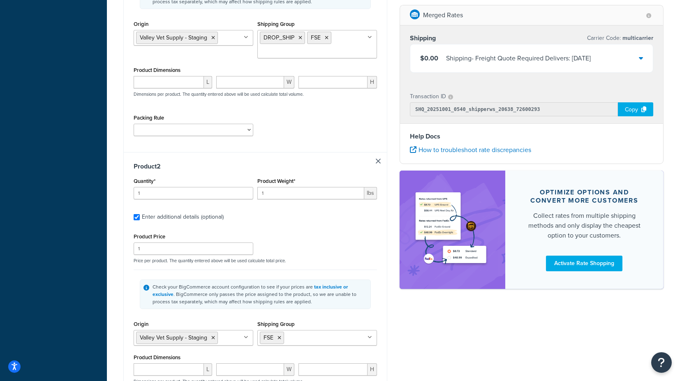
click at [379, 159] on link at bounding box center [378, 161] width 5 height 5
checkbox input "false"
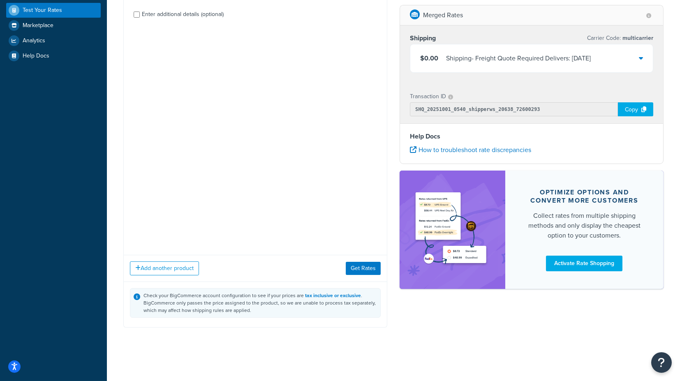
scroll to position [3, 0]
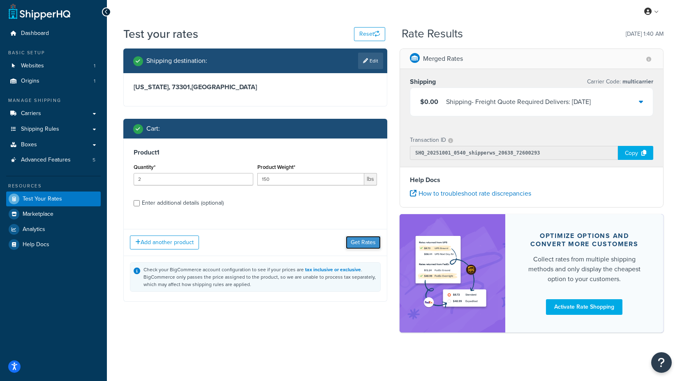
click at [367, 242] on button "Get Rates" at bounding box center [363, 242] width 35 height 13
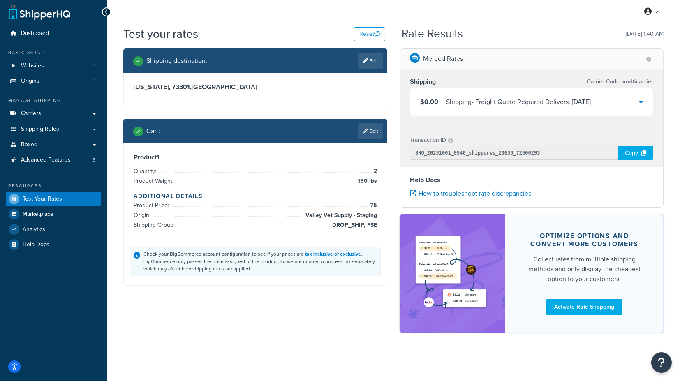
scroll to position [0, 0]
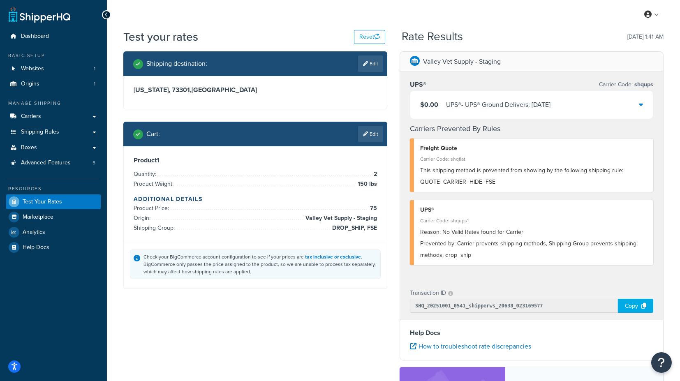
click at [166, 90] on h3 "[US_STATE], 73301 , [GEOGRAPHIC_DATA]" at bounding box center [256, 90] width 244 height 8
copy h3 "73301"
click at [387, 105] on div "[US_STATE], 73301 , [GEOGRAPHIC_DATA]" at bounding box center [255, 92] width 263 height 33
click at [378, 63] on link "Edit" at bounding box center [370, 64] width 25 height 16
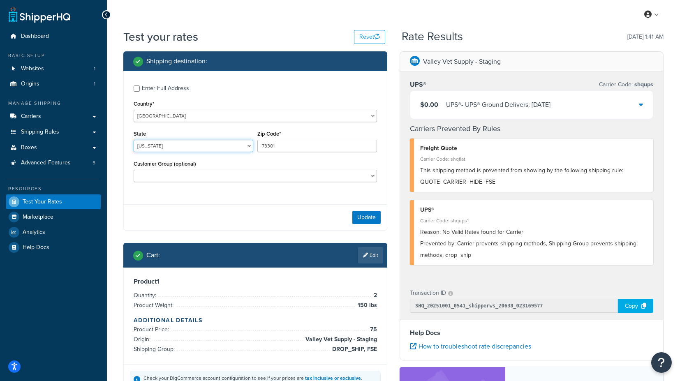
click at [210, 146] on select "[US_STATE] [US_STATE] [US_STATE] [US_STATE] [US_STATE] Armed Forces Americas Ar…" at bounding box center [194, 146] width 120 height 12
select select "KS"
click at [283, 149] on input "73301" at bounding box center [318, 146] width 120 height 12
drag, startPoint x: 289, startPoint y: 147, endPoint x: 219, endPoint y: 145, distance: 70.0
click at [219, 145] on div "State [US_STATE] [US_STATE] [US_STATE] [US_STATE] [US_STATE] Armed Forces Ameri…" at bounding box center [256, 143] width 248 height 30
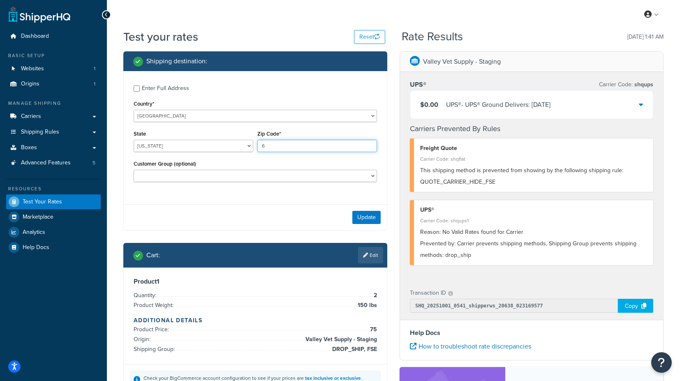
type input "66061"
click at [364, 216] on button "Update" at bounding box center [367, 217] width 28 height 13
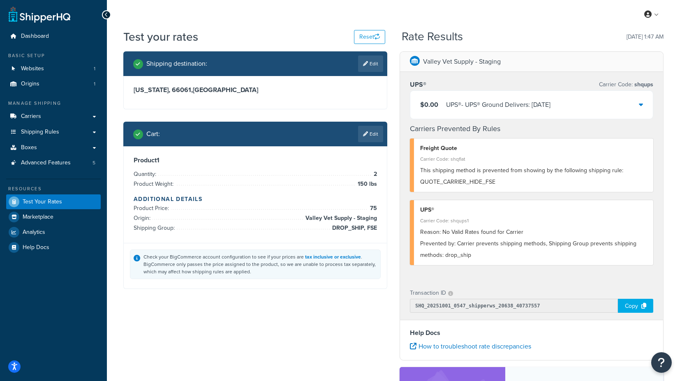
click at [301, 309] on div "Shipping destination : Edit [US_STATE], 66061 , [GEOGRAPHIC_DATA] Cart : Edit P…" at bounding box center [393, 272] width 553 height 443
click at [376, 135] on link "Edit" at bounding box center [370, 134] width 25 height 16
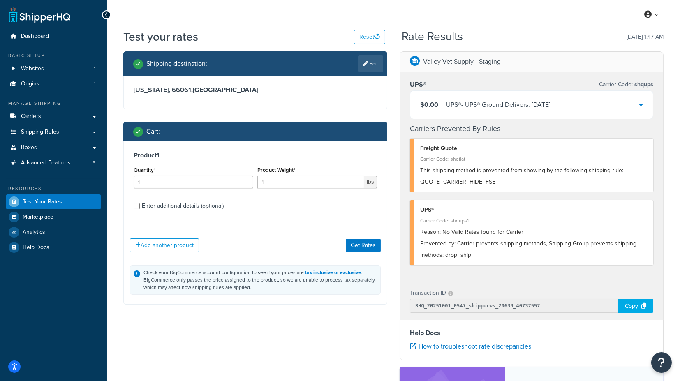
click at [185, 206] on div "Enter additional details (optional)" at bounding box center [183, 206] width 82 height 12
click at [140, 206] on input "Enter additional details (optional)" at bounding box center [137, 206] width 6 height 6
checkbox input "true"
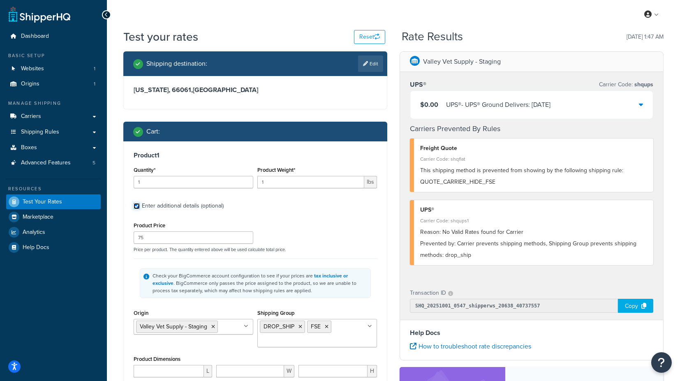
scroll to position [46, 0]
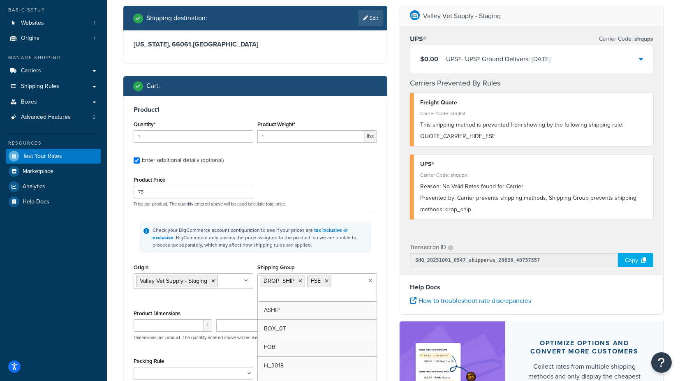
click at [348, 280] on ul "DROP_SHIP FSE" at bounding box center [318, 288] width 120 height 28
type input "b"
click at [239, 302] on div "Origin Valley Vet Supply - Staging No results found Shipping Group BOX_0T DROP_…" at bounding box center [256, 286] width 248 height 48
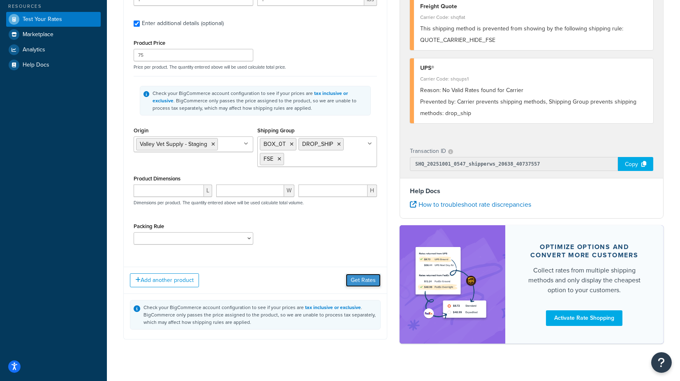
click at [362, 278] on button "Get Rates" at bounding box center [363, 280] width 35 height 13
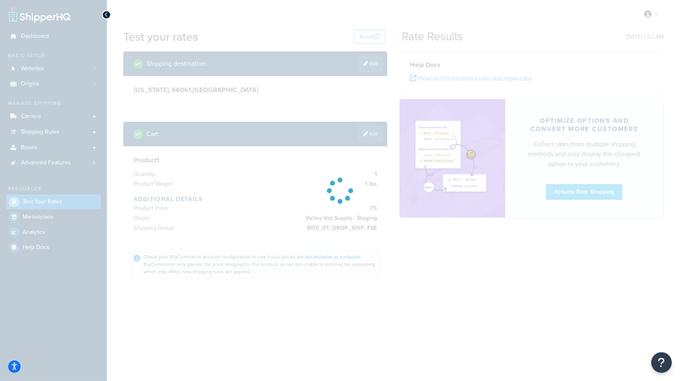
scroll to position [0, 0]
